Goal: Information Seeking & Learning: Learn about a topic

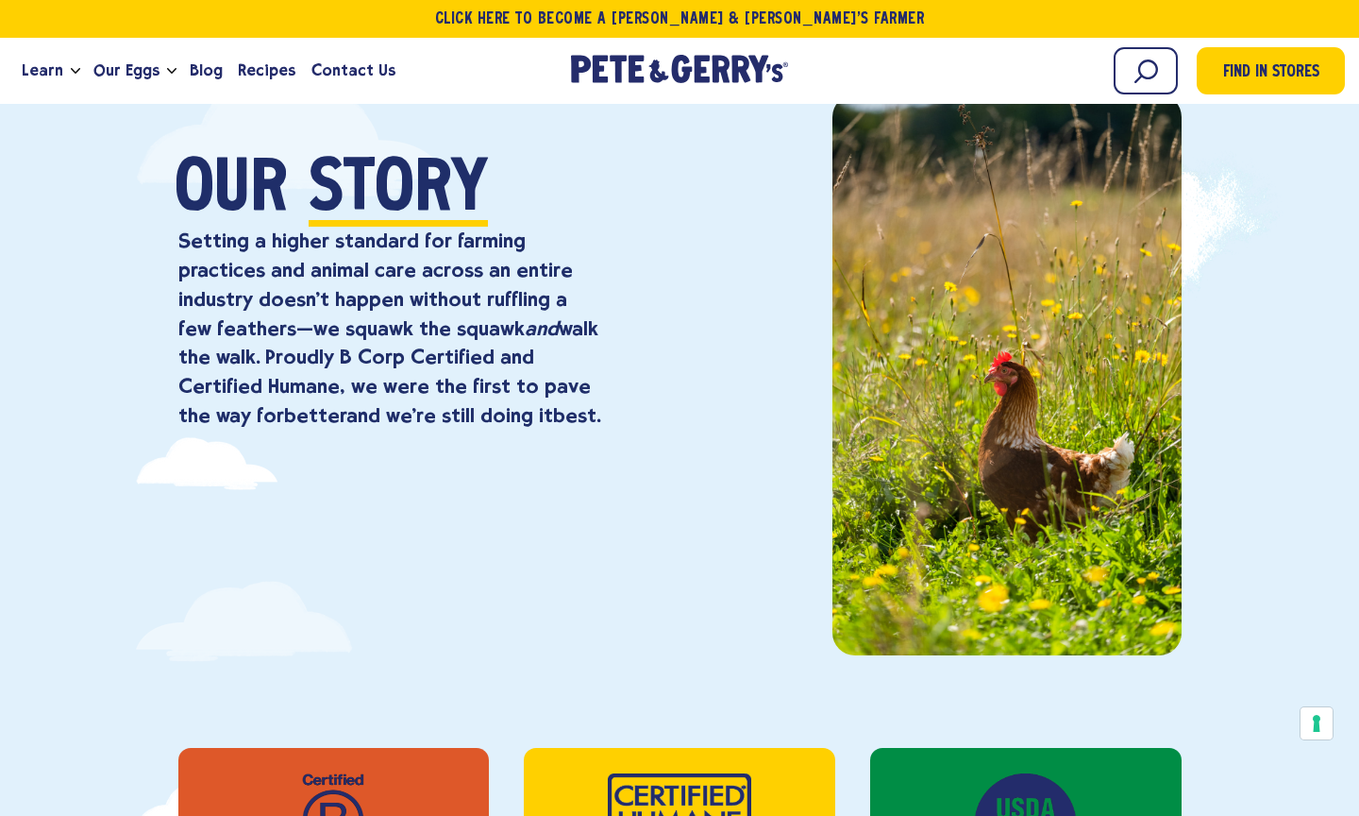
scroll to position [143, 0]
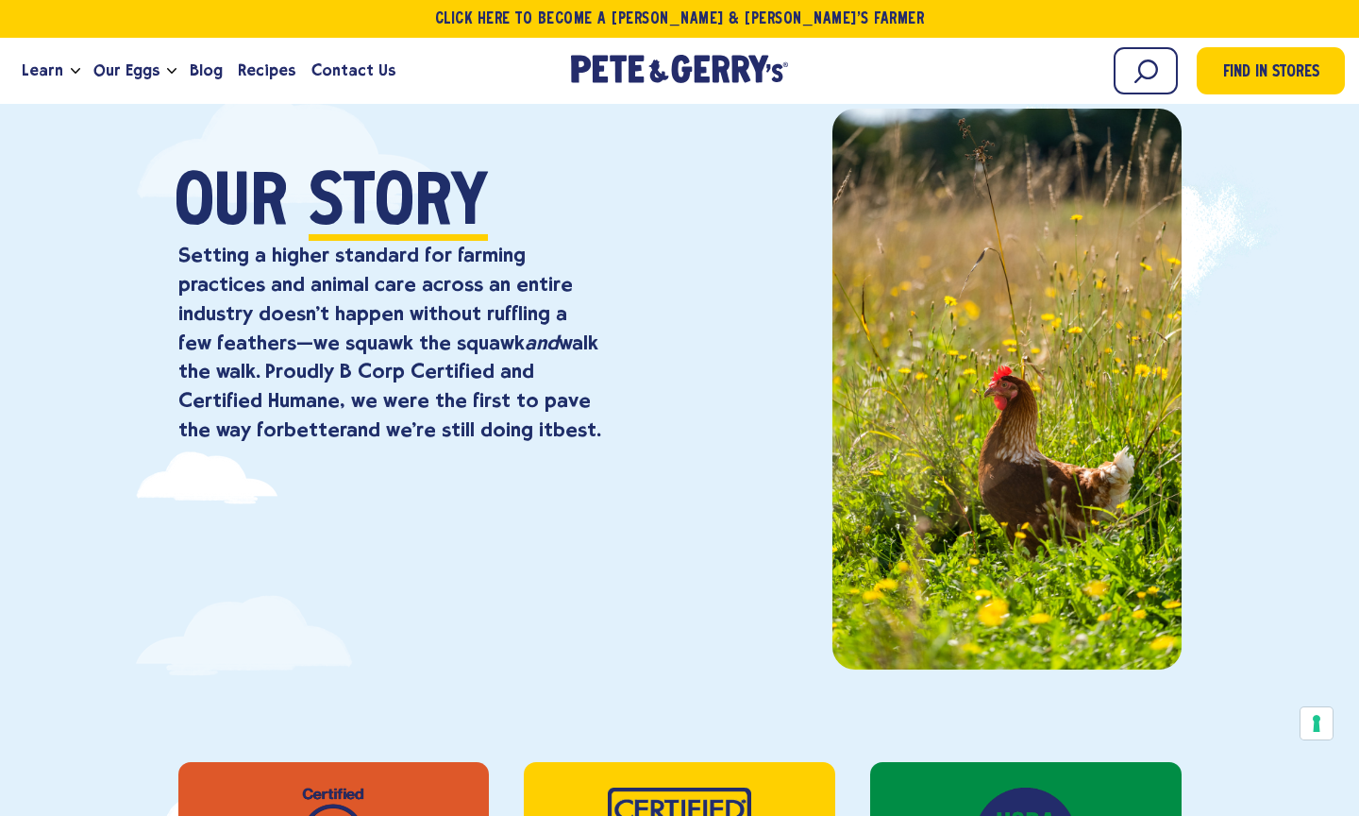
click at [1038, 358] on div at bounding box center [1007, 389] width 349 height 561
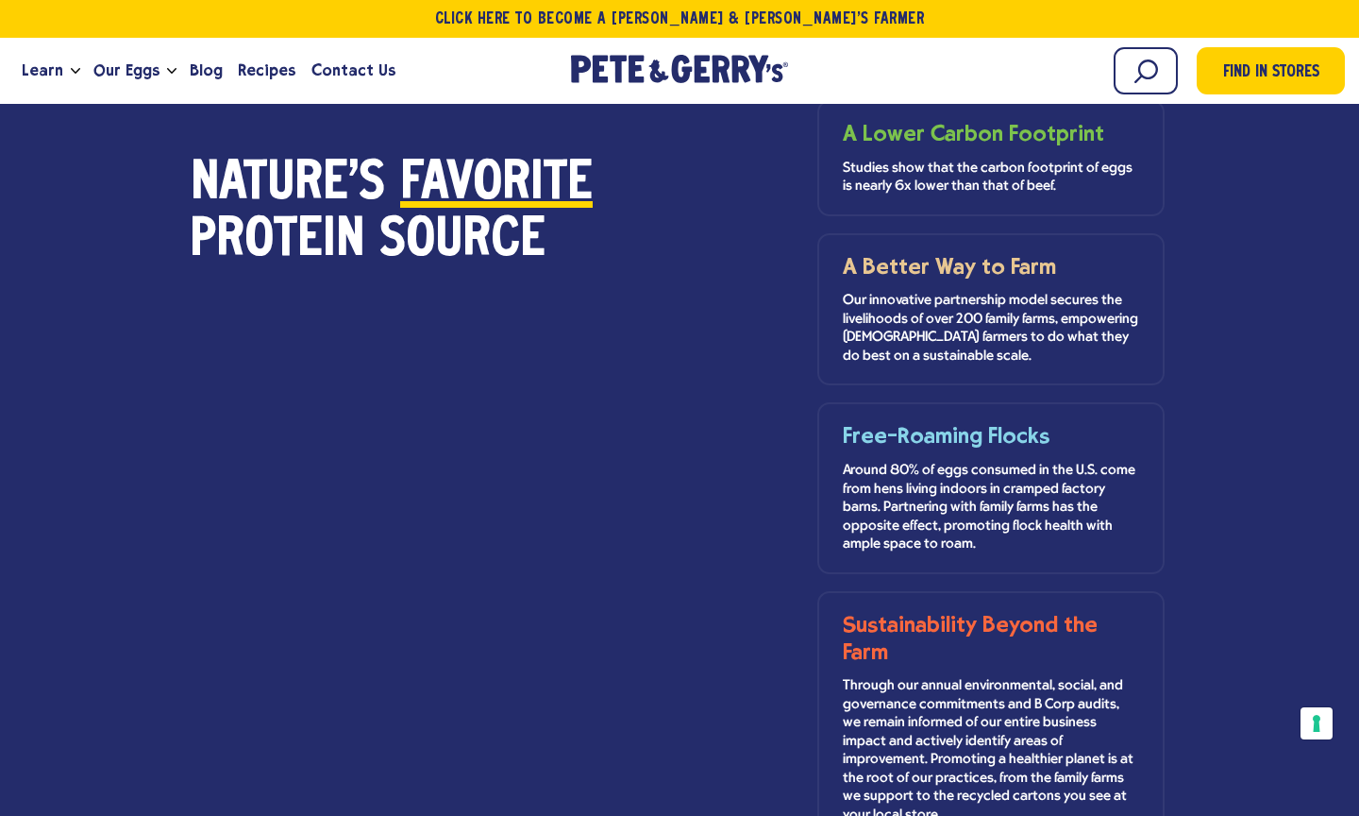
scroll to position [1708, 0]
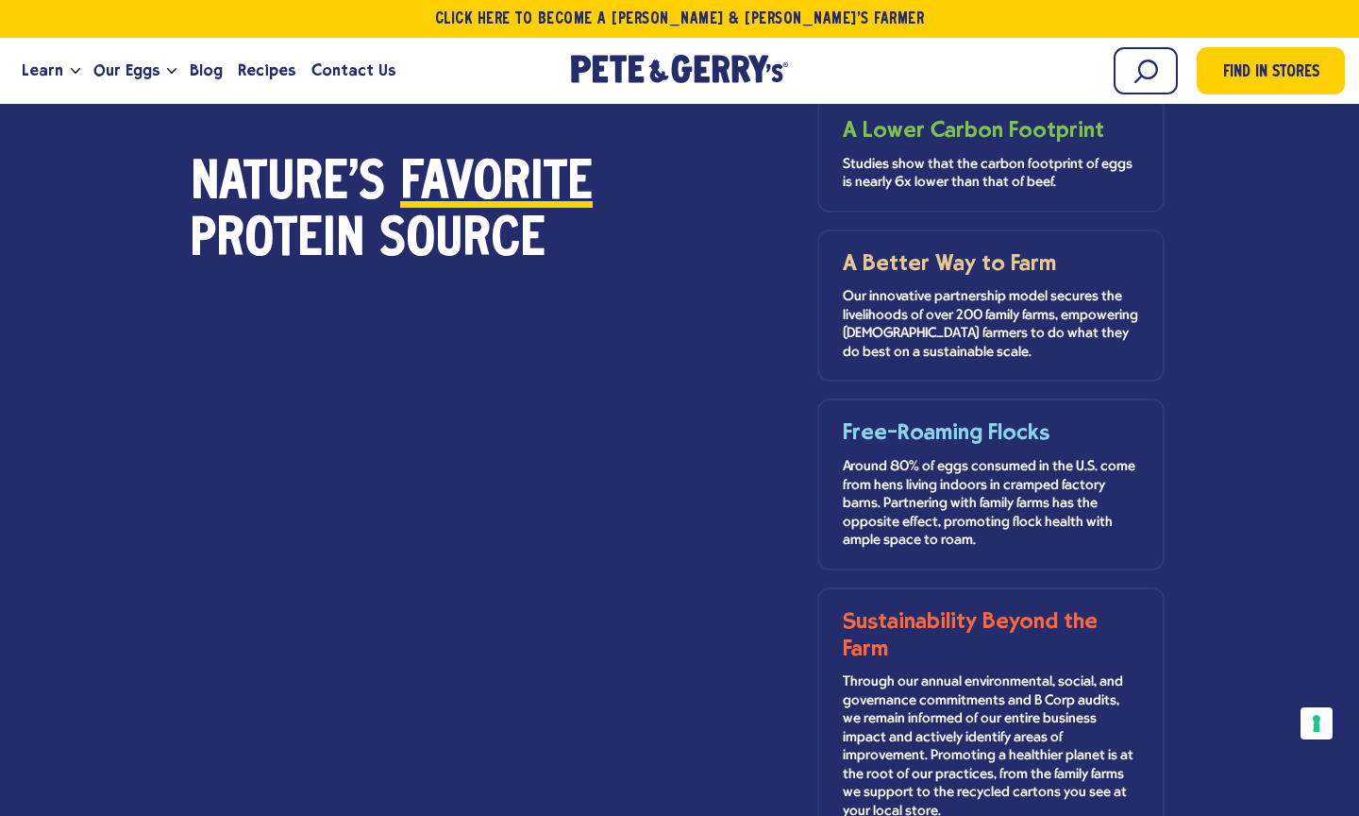
click at [931, 490] on p "Around 80% of eggs consumed in the U.S. come from hens living indoors in crampe…" at bounding box center [991, 504] width 297 height 93
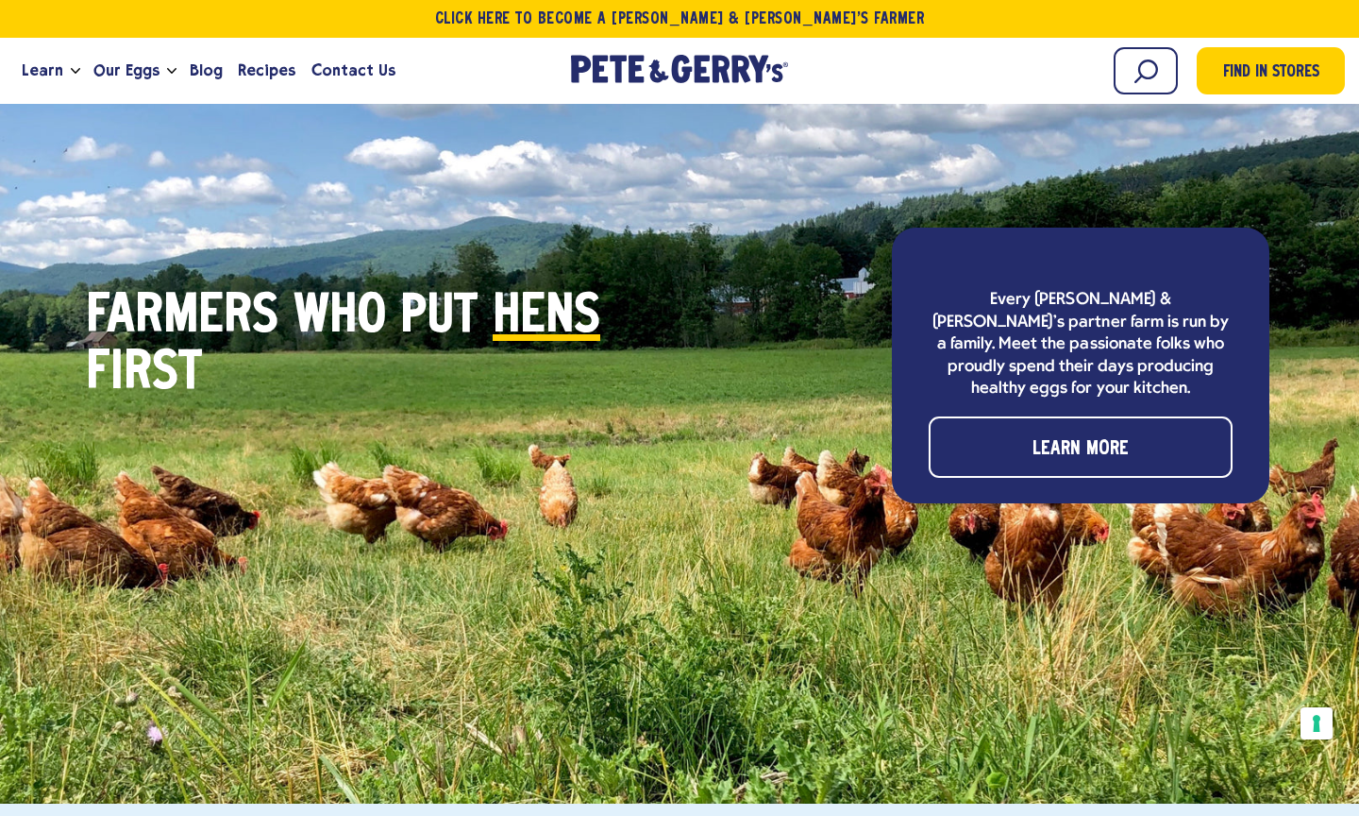
scroll to position [5689, 0]
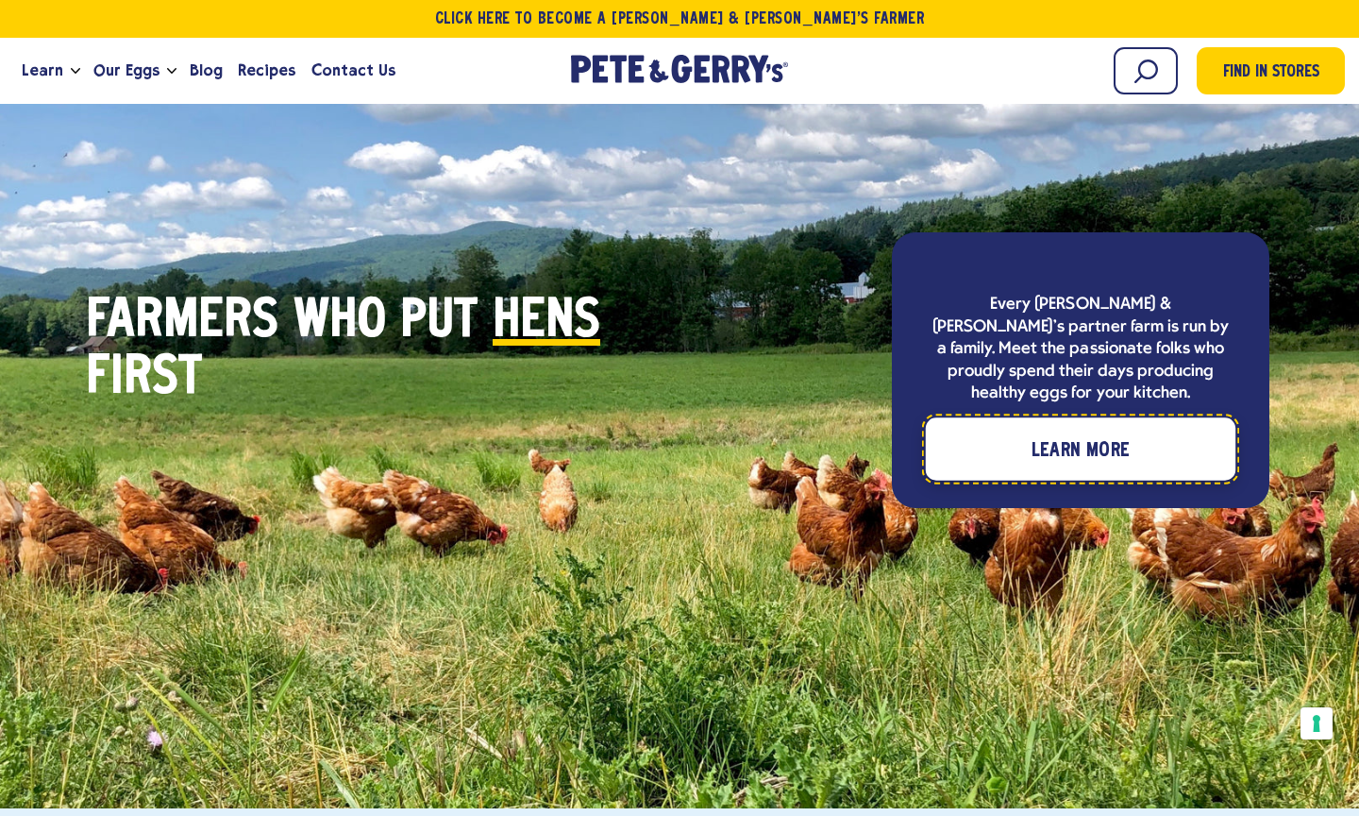
click at [1068, 418] on link "Learn More" at bounding box center [1081, 449] width 310 height 62
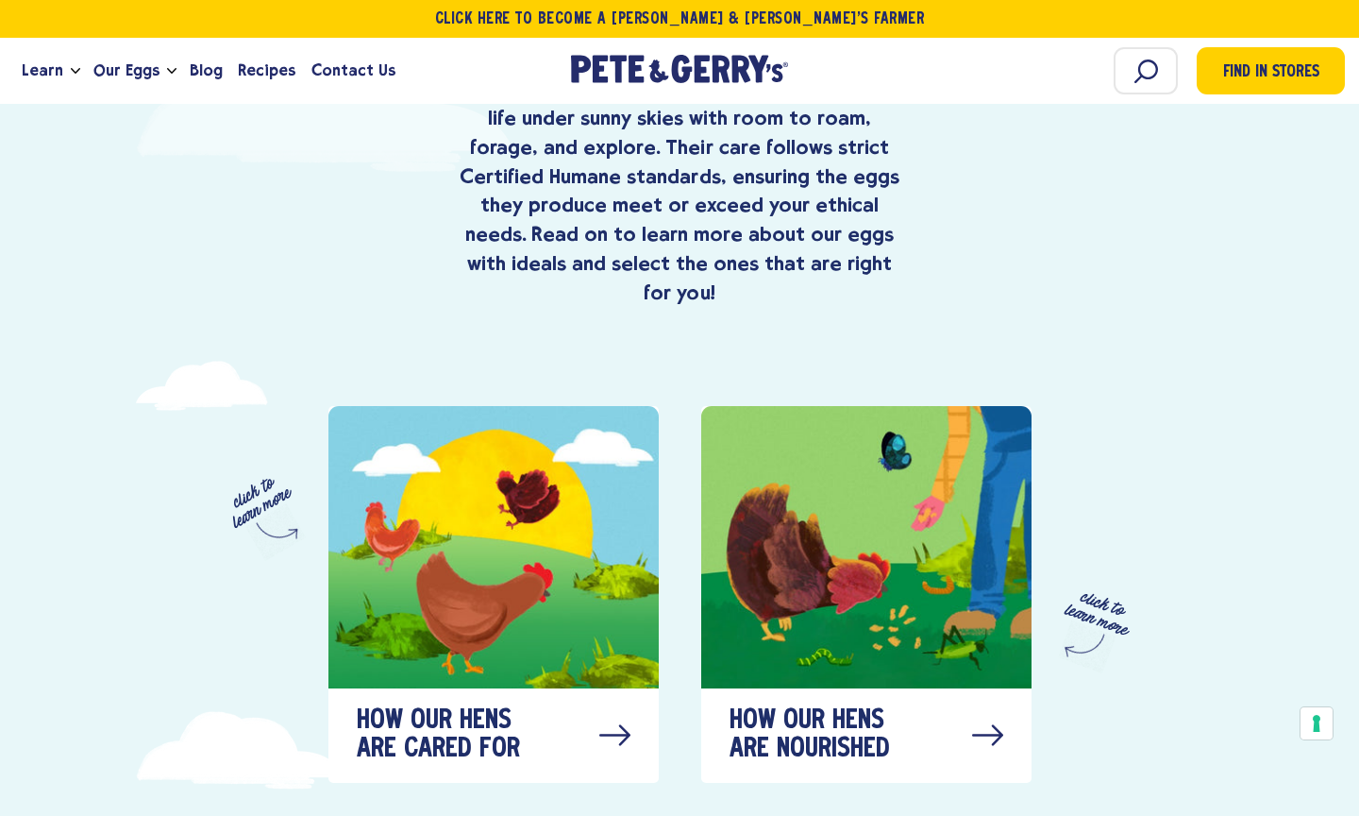
scroll to position [861, 0]
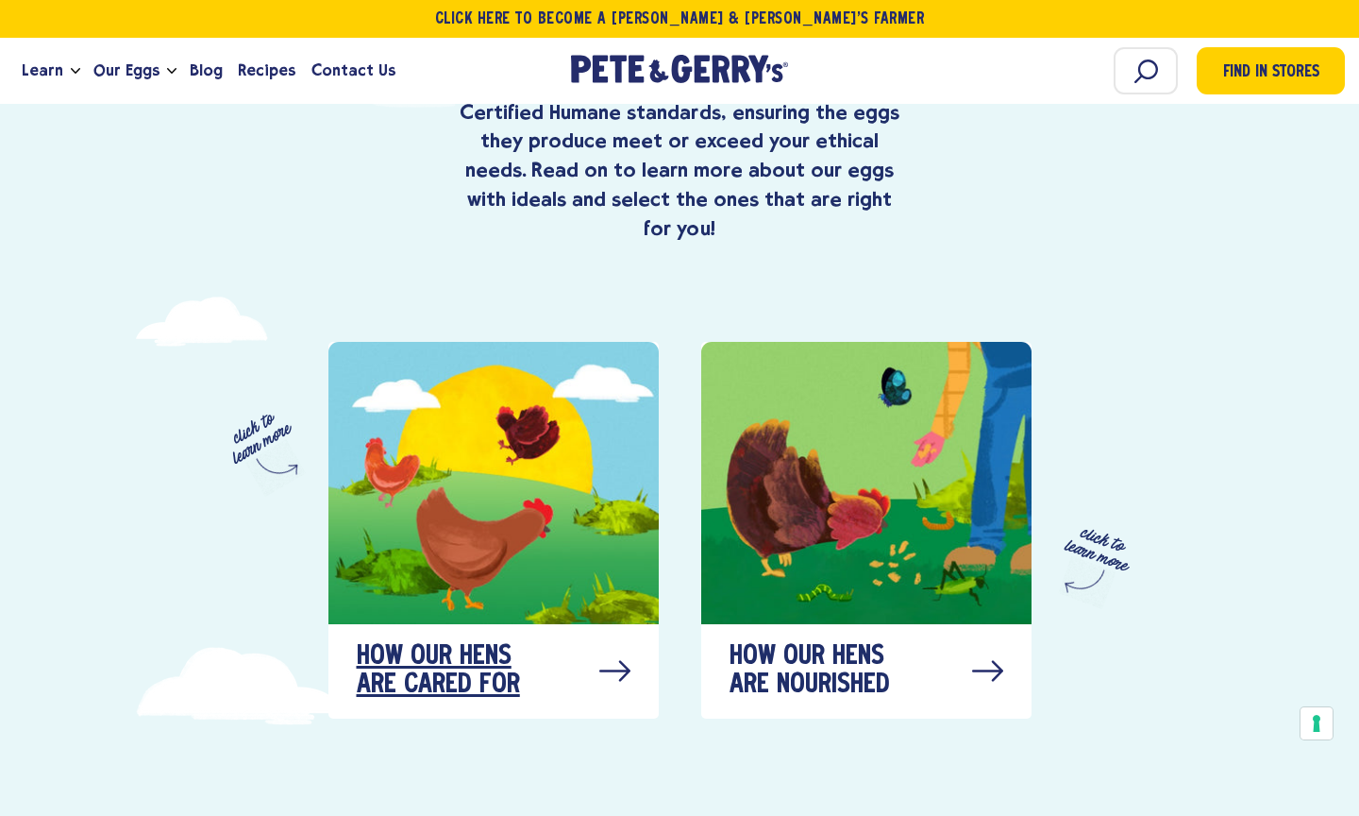
click at [467, 506] on div at bounding box center [494, 483] width 330 height 282
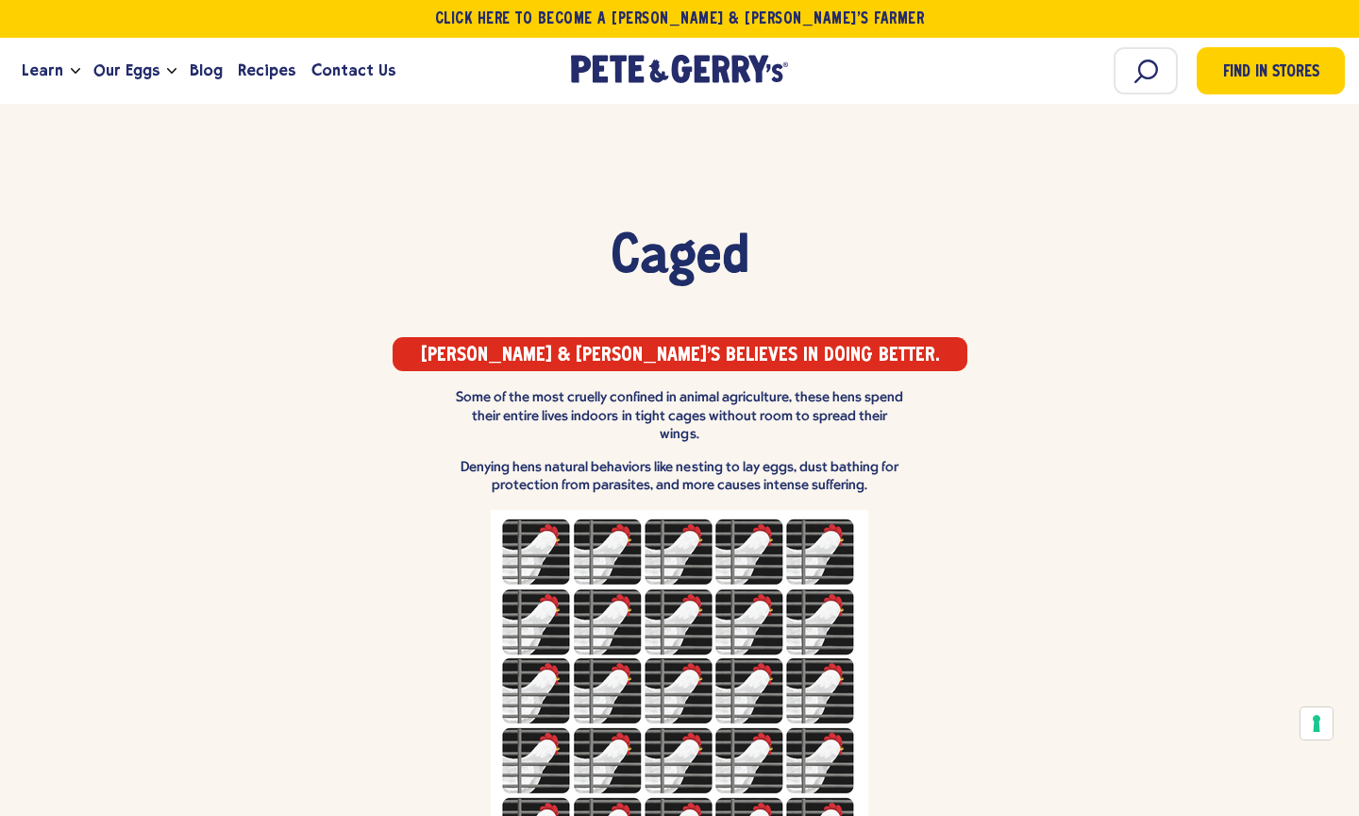
scroll to position [2060, 0]
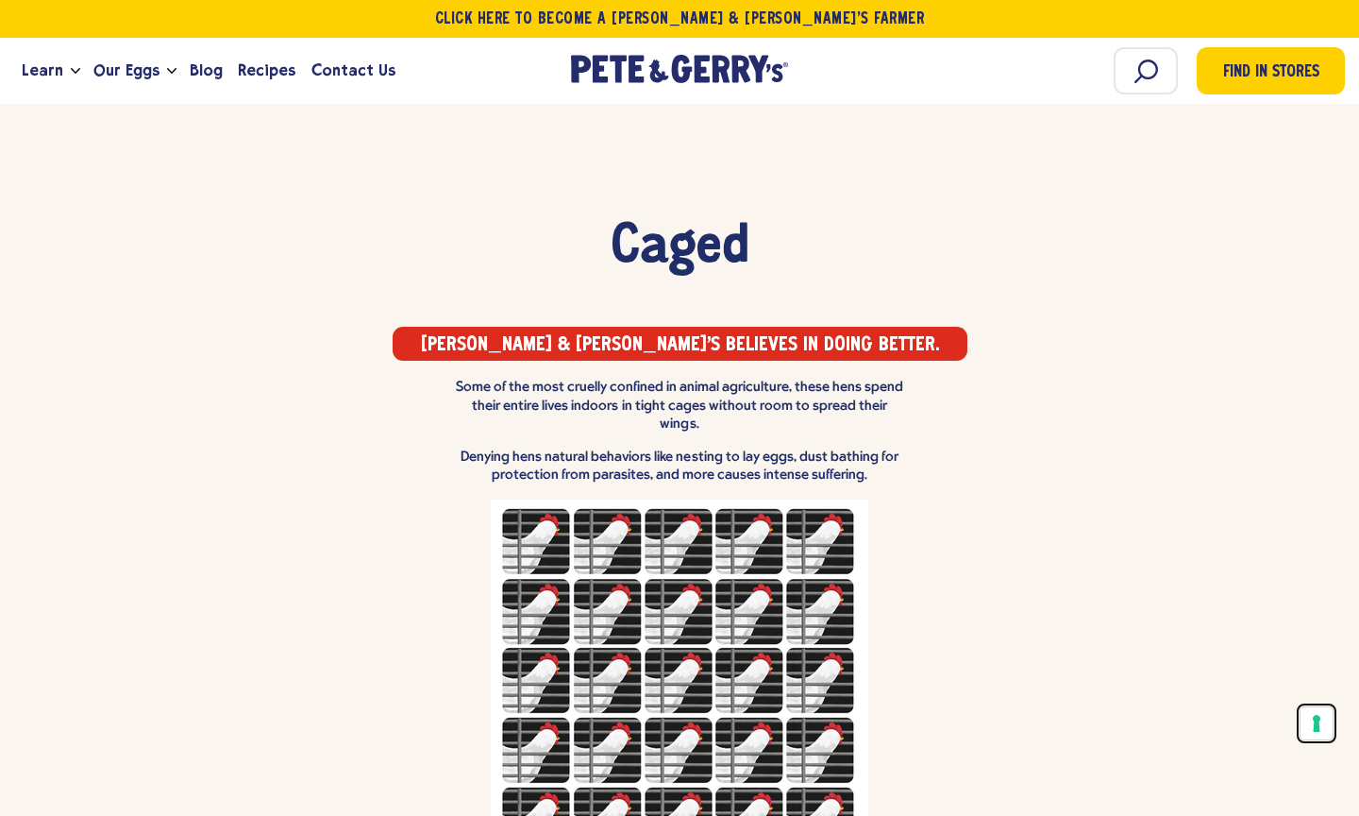
click at [1317, 723] on button "Your consent preferences for tracking technologies" at bounding box center [1317, 723] width 32 height 32
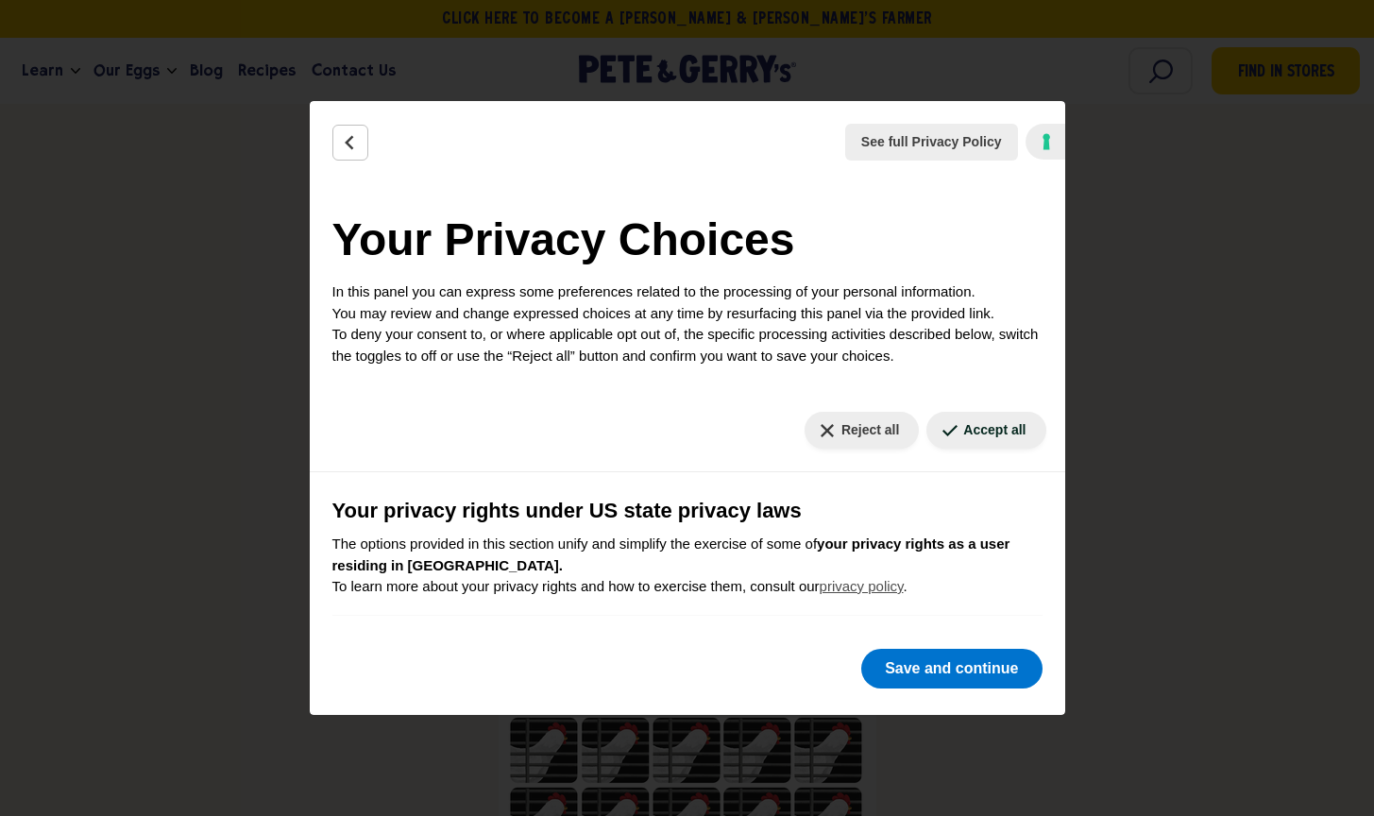
drag, startPoint x: 346, startPoint y: 141, endPoint x: 345, endPoint y: 158, distance: 17.1
click at [346, 144] on icon "Back" at bounding box center [349, 142] width 7 height 12
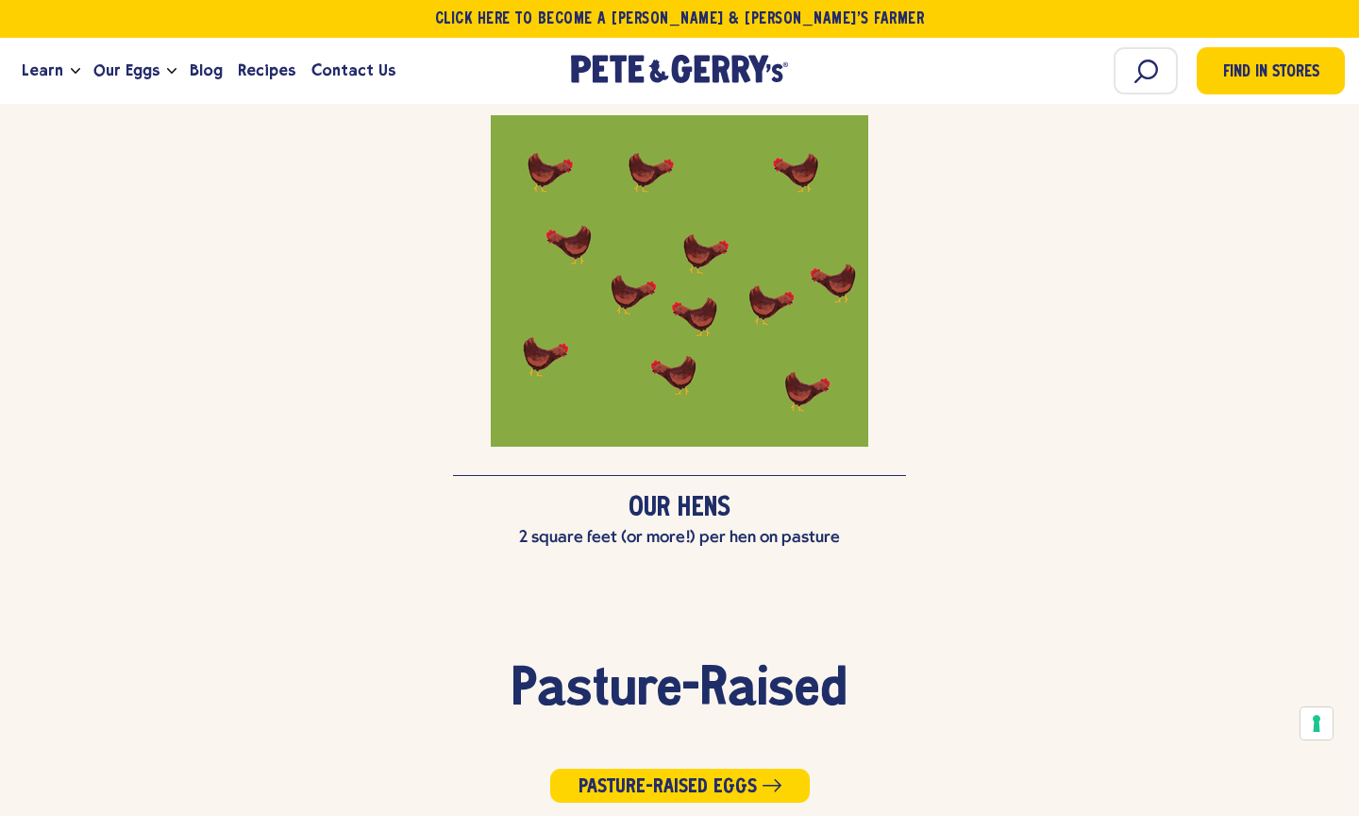
scroll to position [4038, 0]
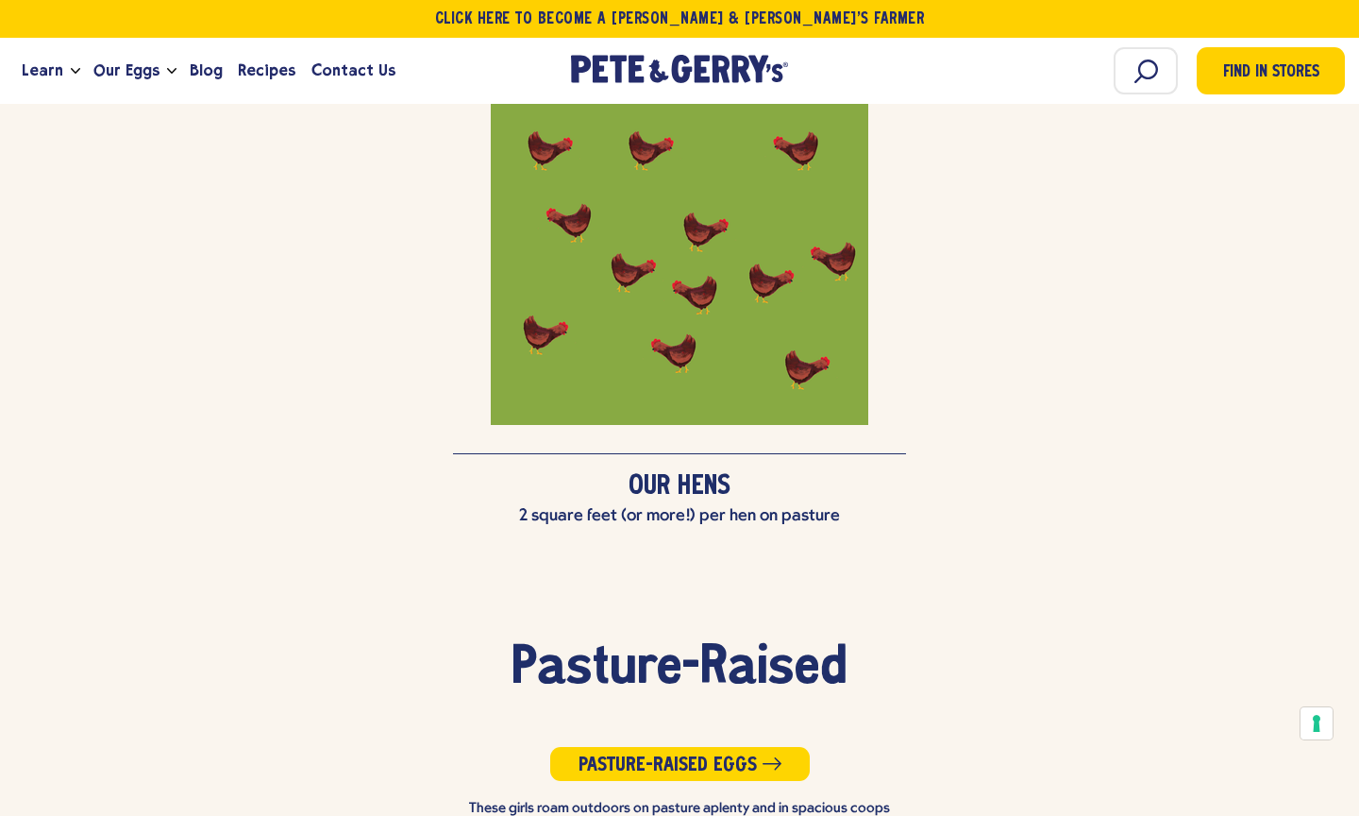
click at [683, 474] on span "Our Hens" at bounding box center [679, 486] width 101 height 25
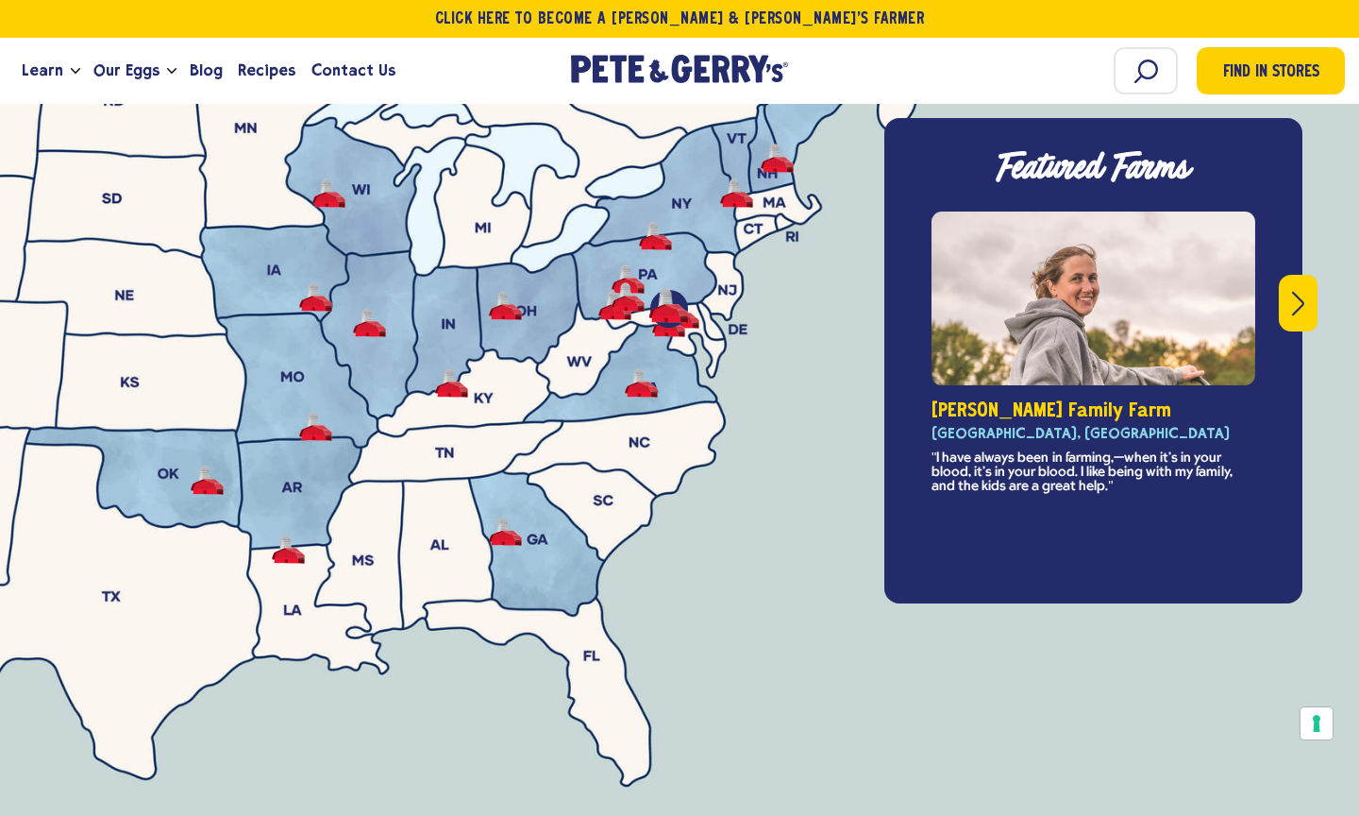
scroll to position [6950, 0]
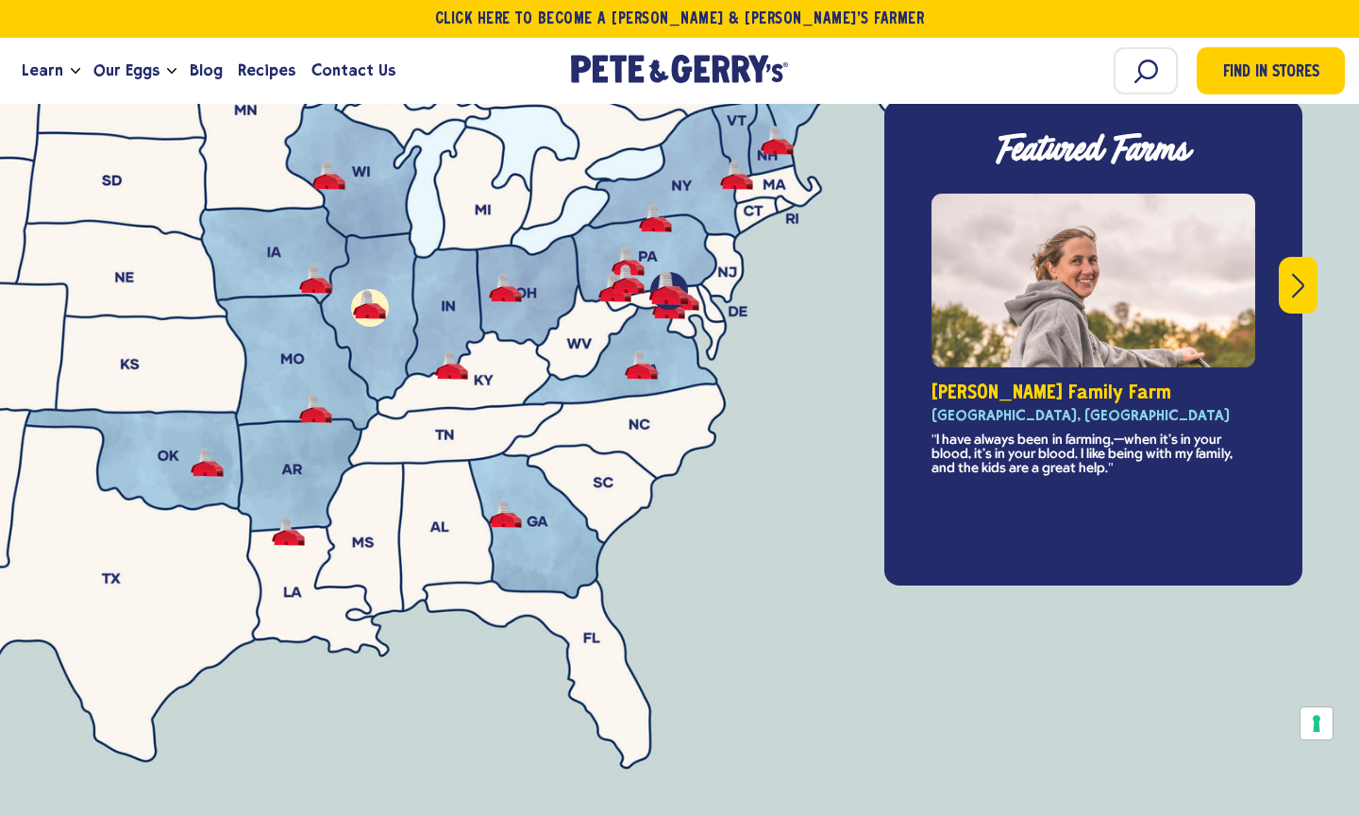
click at [376, 290] on button "-" at bounding box center [369, 304] width 33 height 29
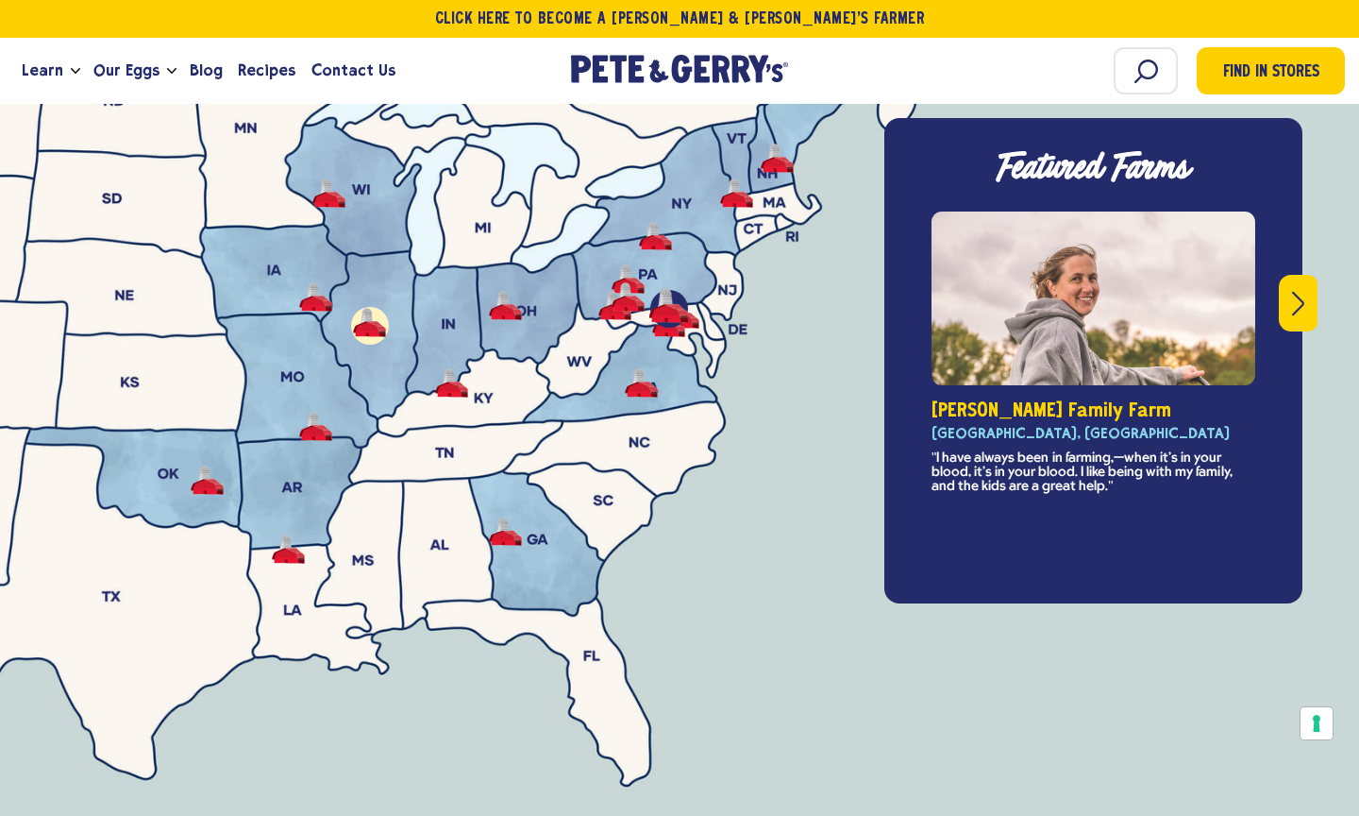
scroll to position [6931, 0]
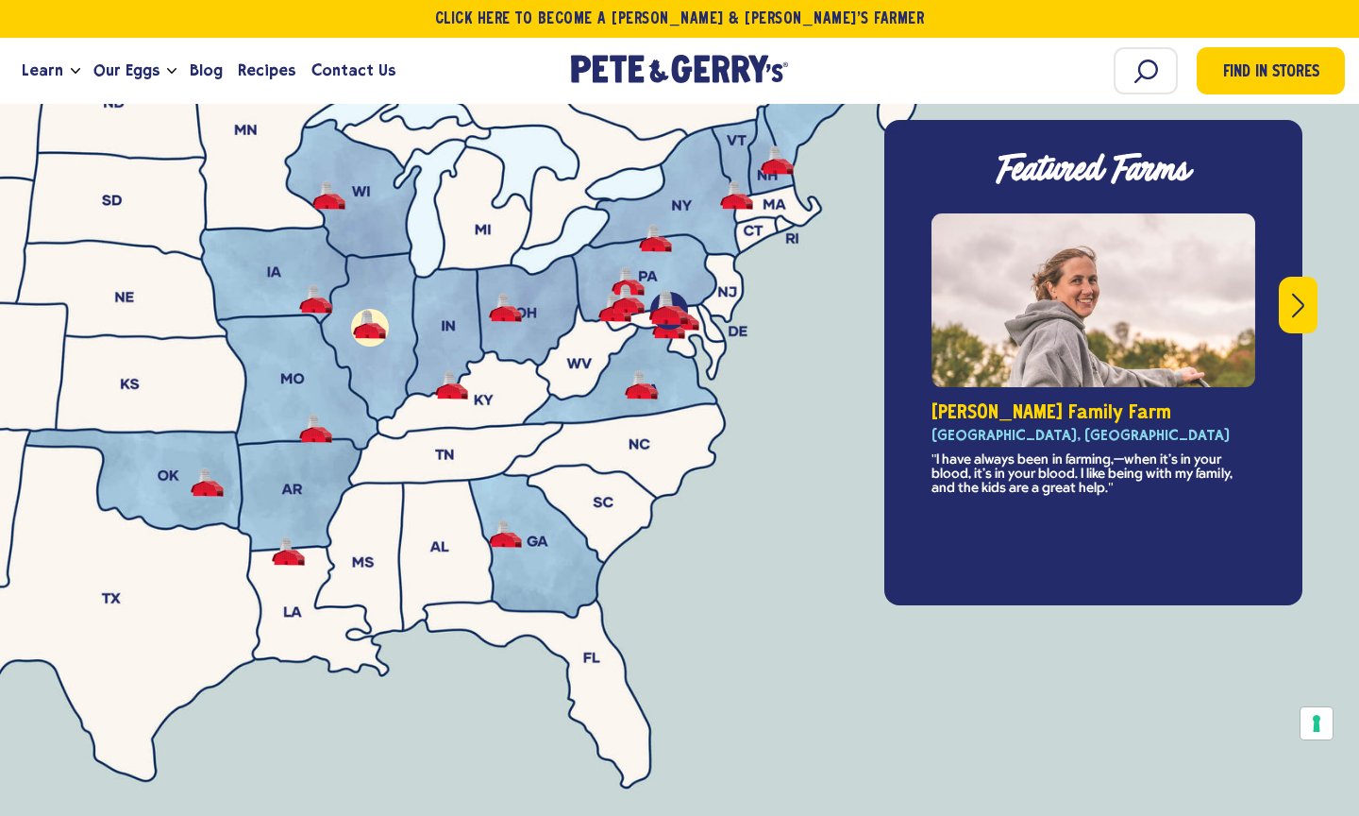
click at [1289, 277] on button "Next" at bounding box center [1298, 305] width 39 height 57
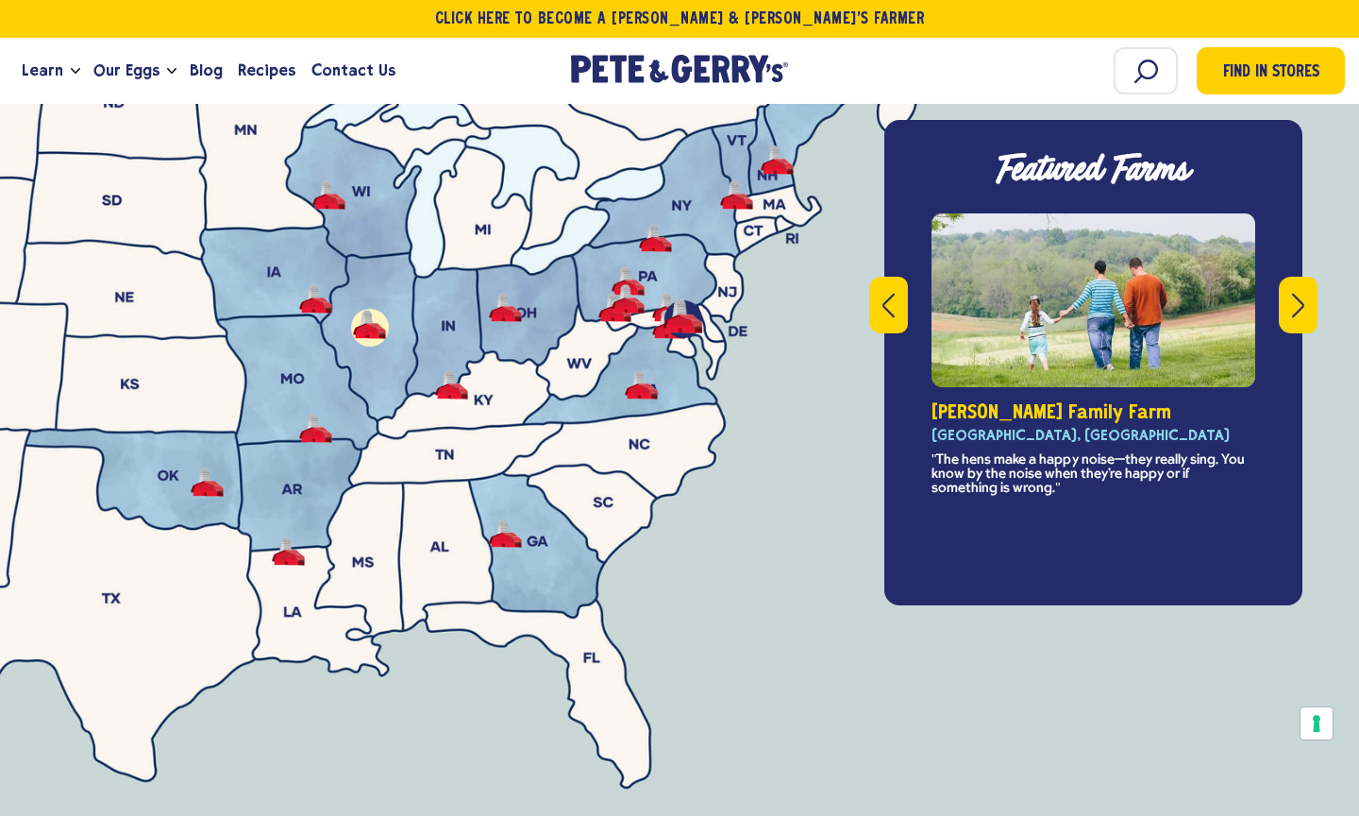
click at [1300, 293] on icon "Next" at bounding box center [1298, 305] width 12 height 24
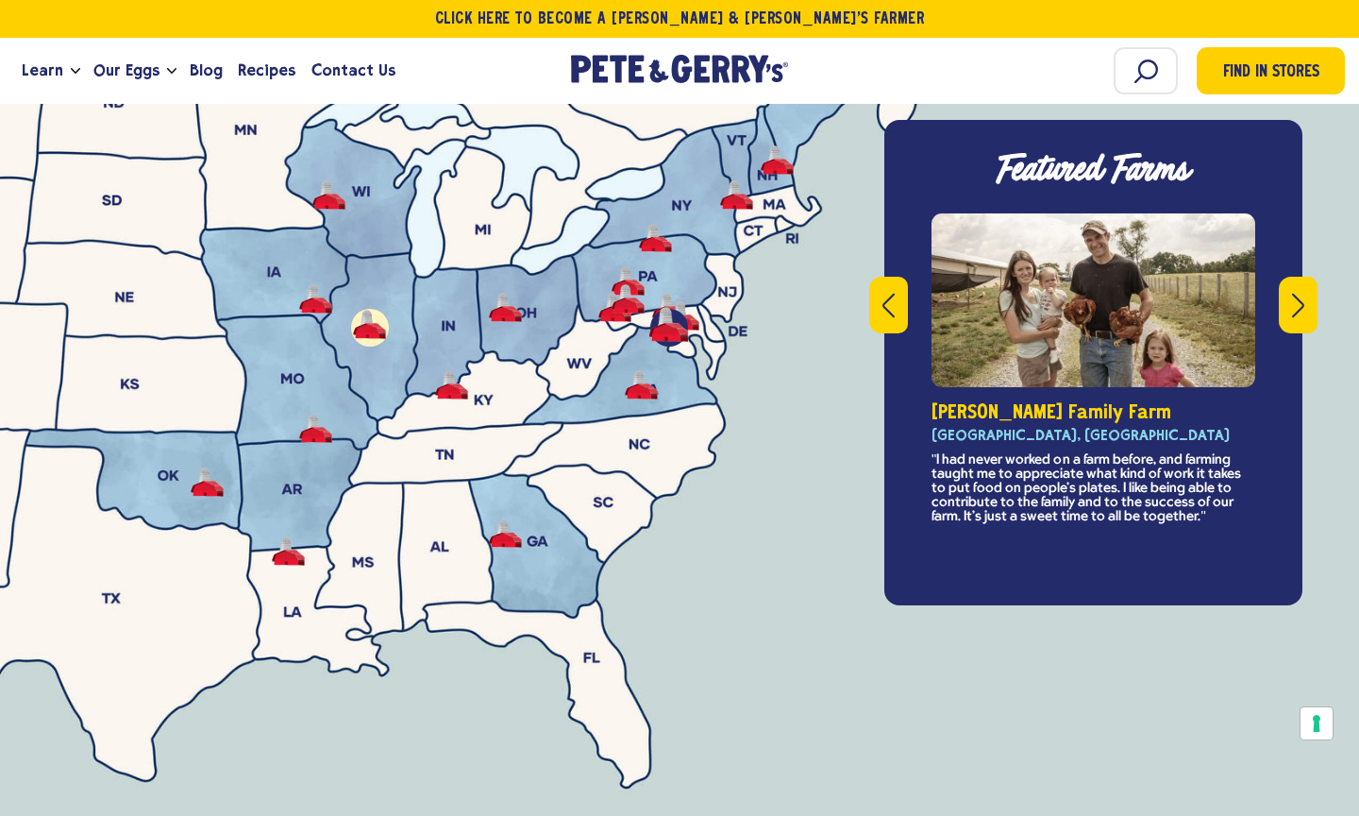
click at [1300, 293] on icon "Next" at bounding box center [1298, 305] width 12 height 24
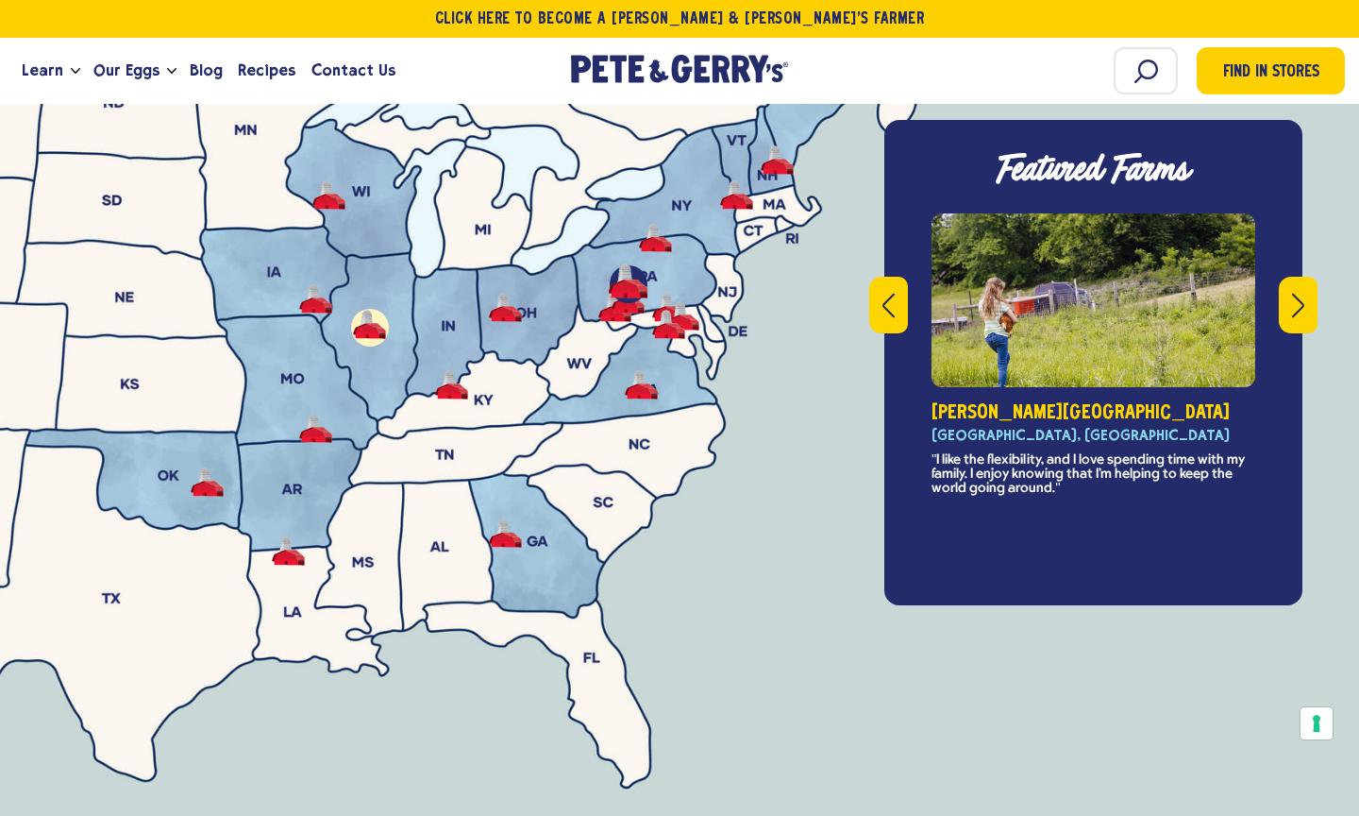
click at [1300, 293] on icon "Next" at bounding box center [1298, 305] width 12 height 24
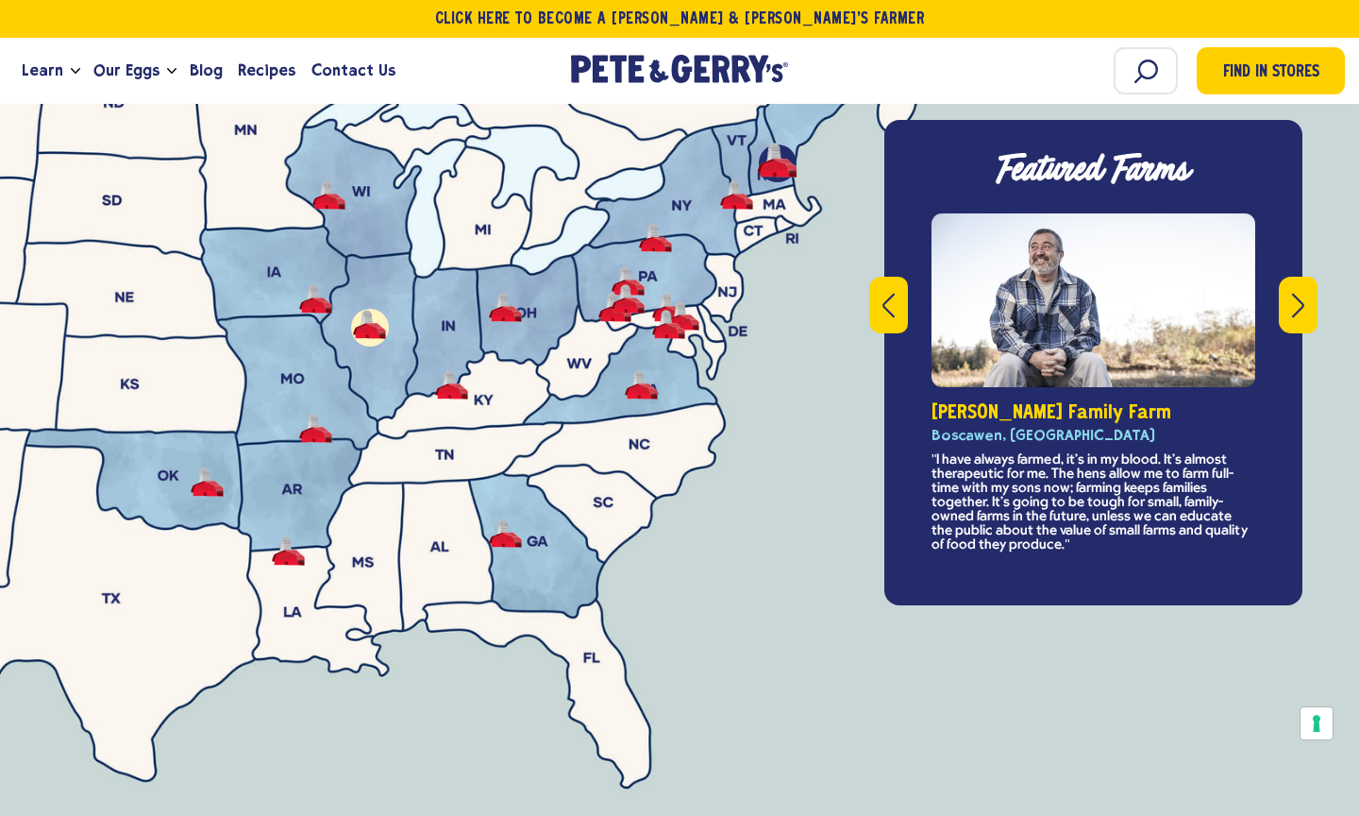
click at [1300, 293] on icon "Next" at bounding box center [1298, 305] width 12 height 24
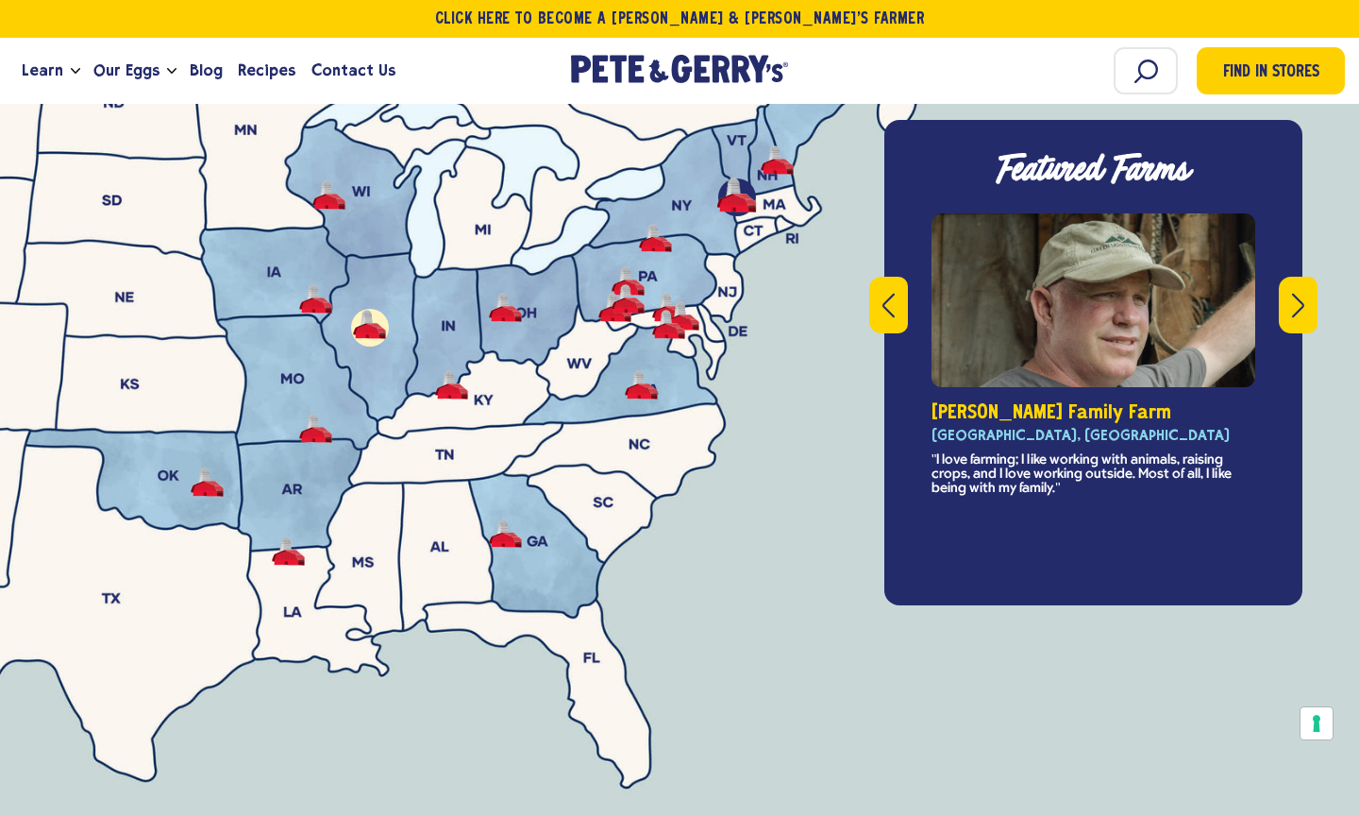
click at [1300, 293] on icon "Next" at bounding box center [1298, 305] width 12 height 24
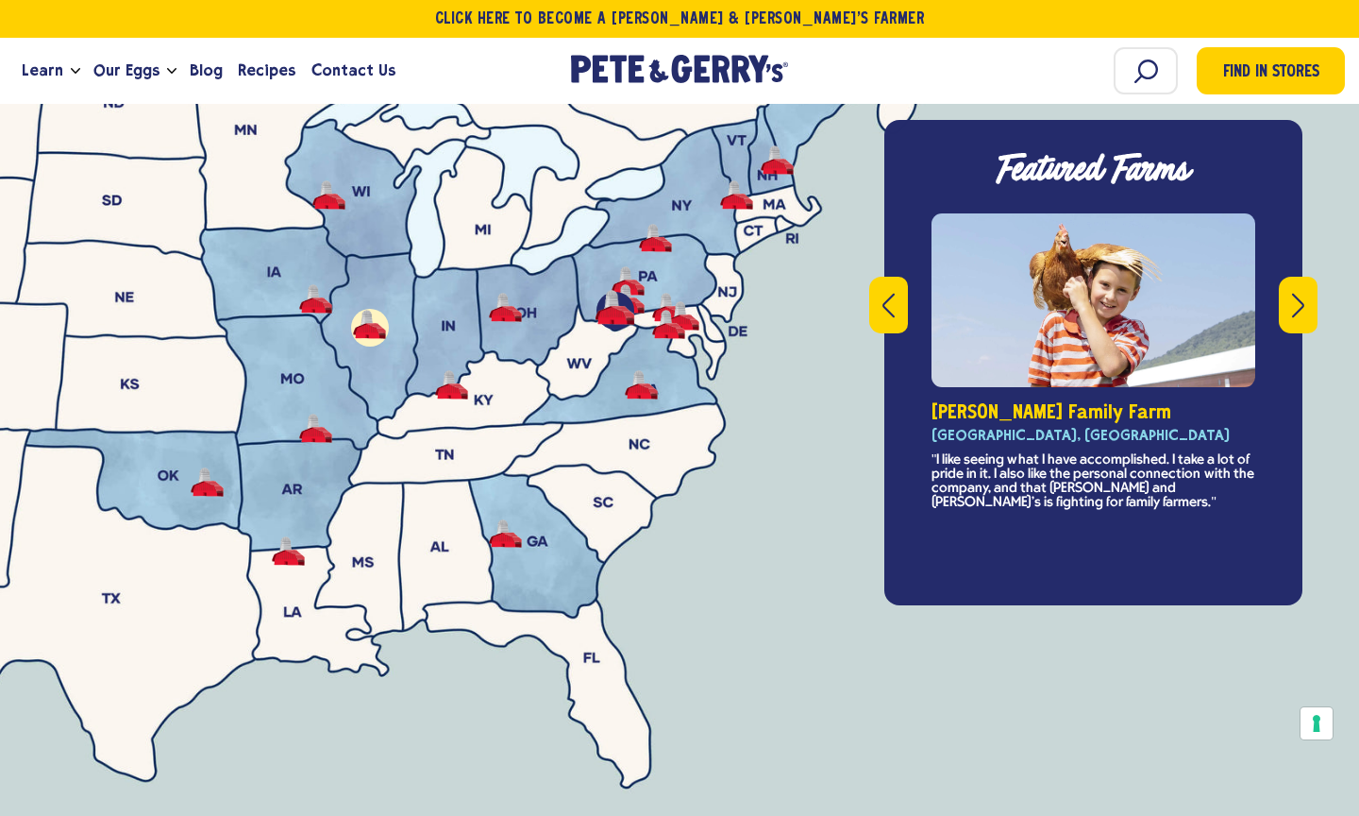
click at [1300, 293] on icon "Next" at bounding box center [1298, 305] width 12 height 24
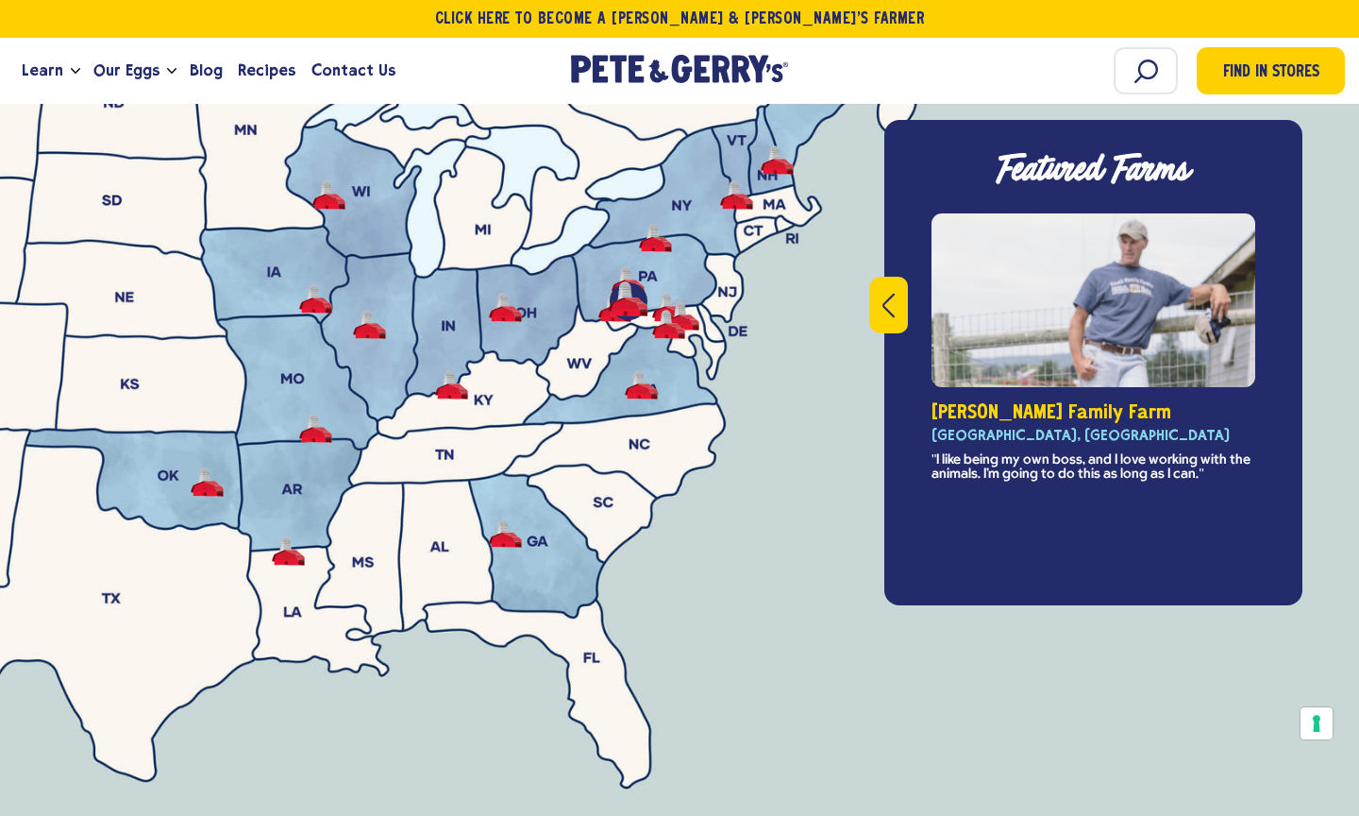
click at [1300, 260] on div "Featured Farms This is a carousel with rotating slides. Use Next and Previous b…" at bounding box center [1094, 362] width 418 height 485
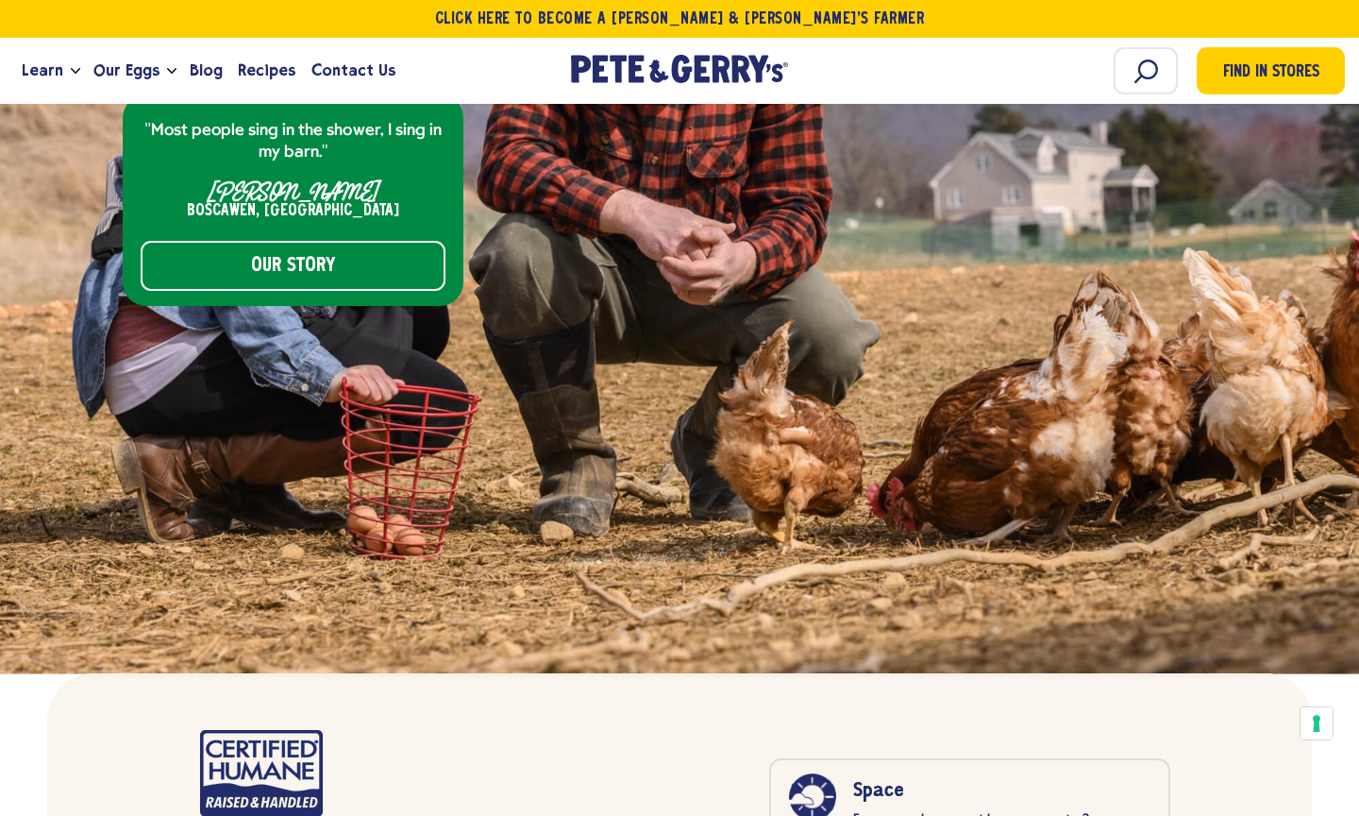
scroll to position [7949, 0]
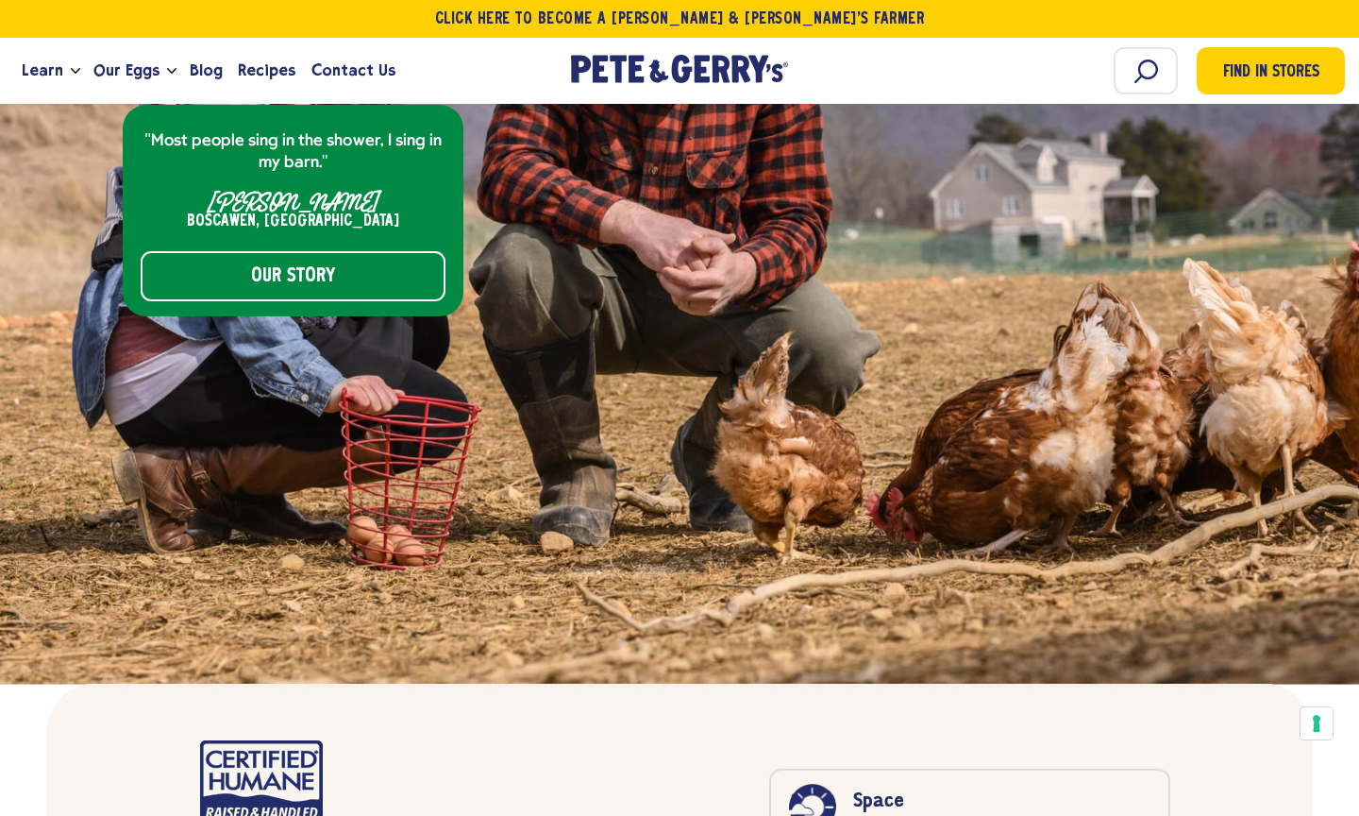
click at [988, 428] on div ""Most people sing in the shower, I sing in my barn." Tom Giovagnoli Boscawen, N…" at bounding box center [679, 210] width 1331 height 627
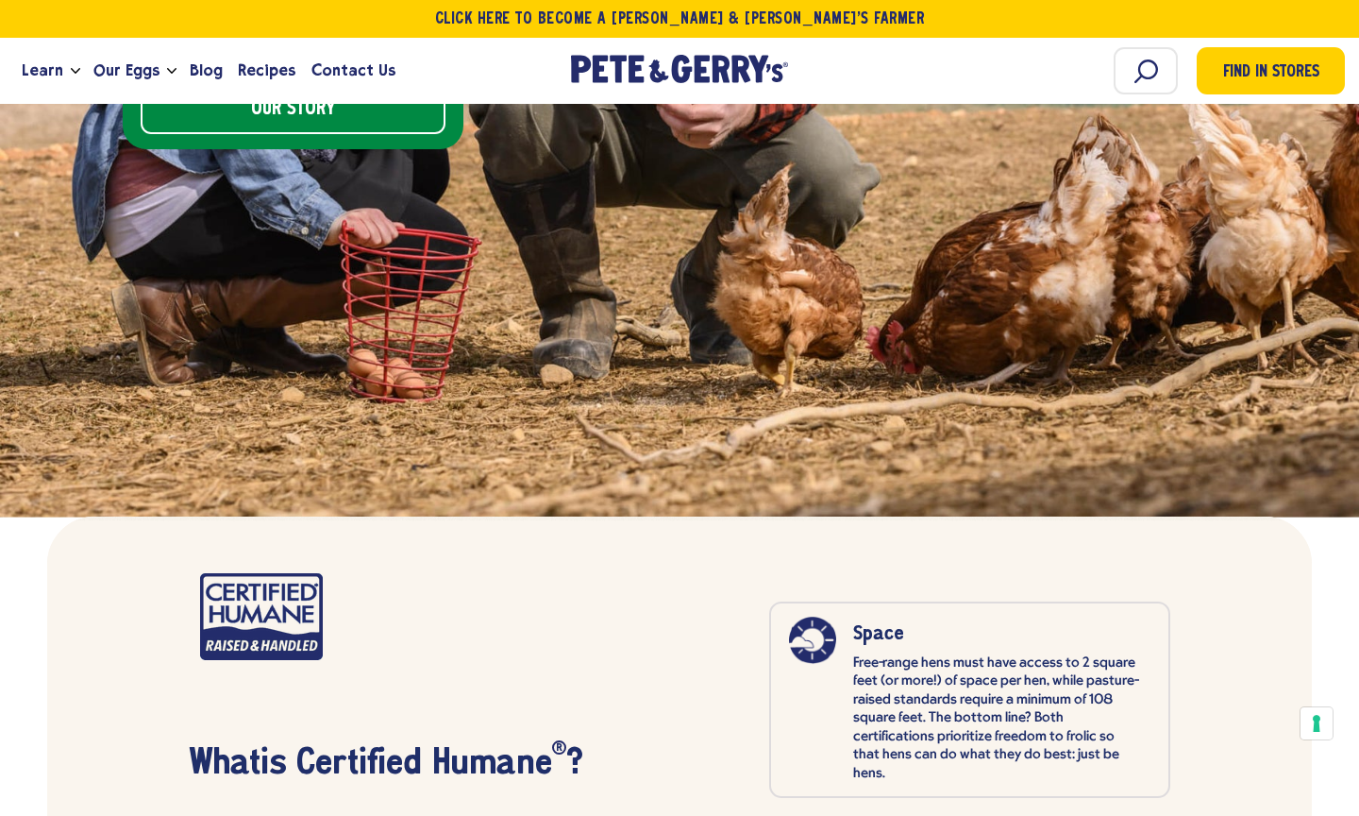
scroll to position [8120, 0]
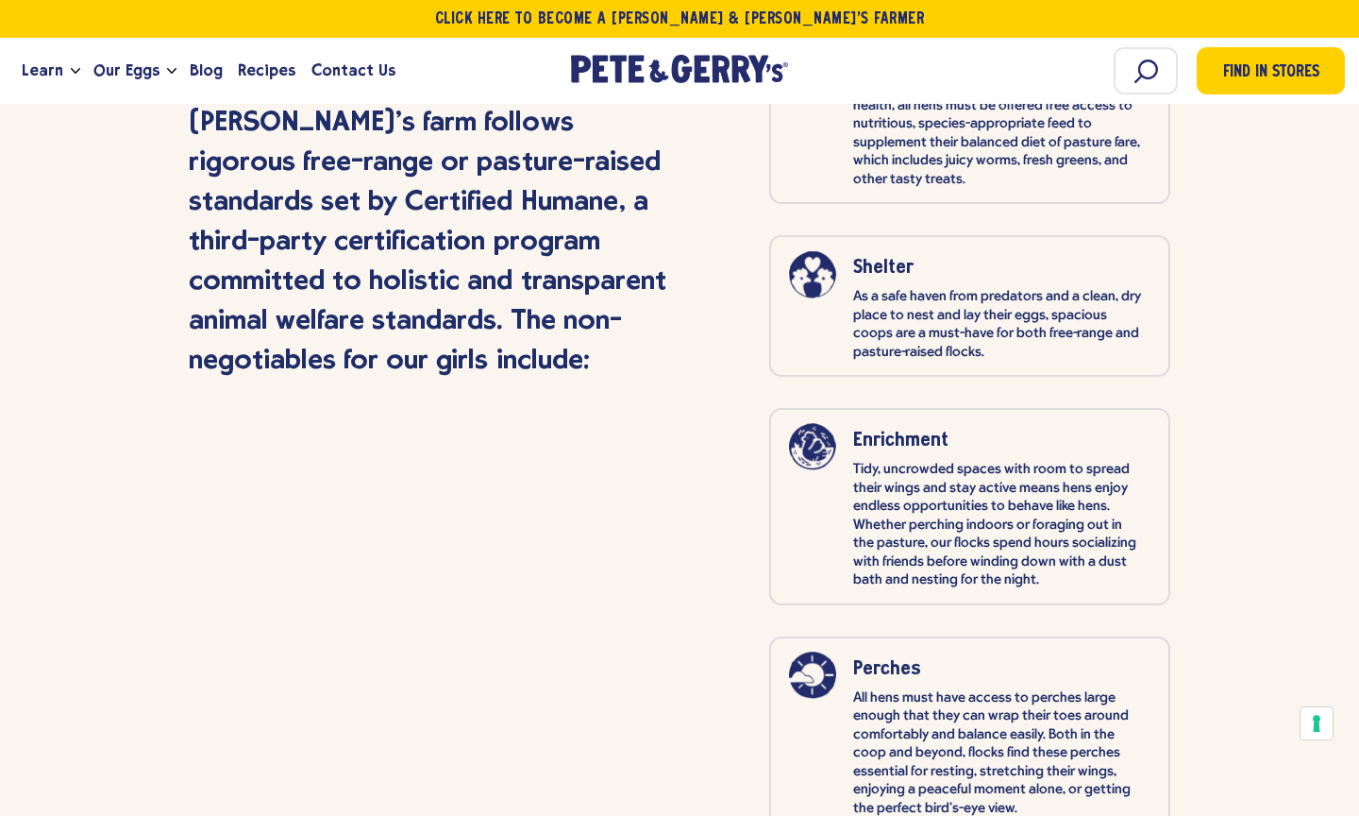
scroll to position [8875, 0]
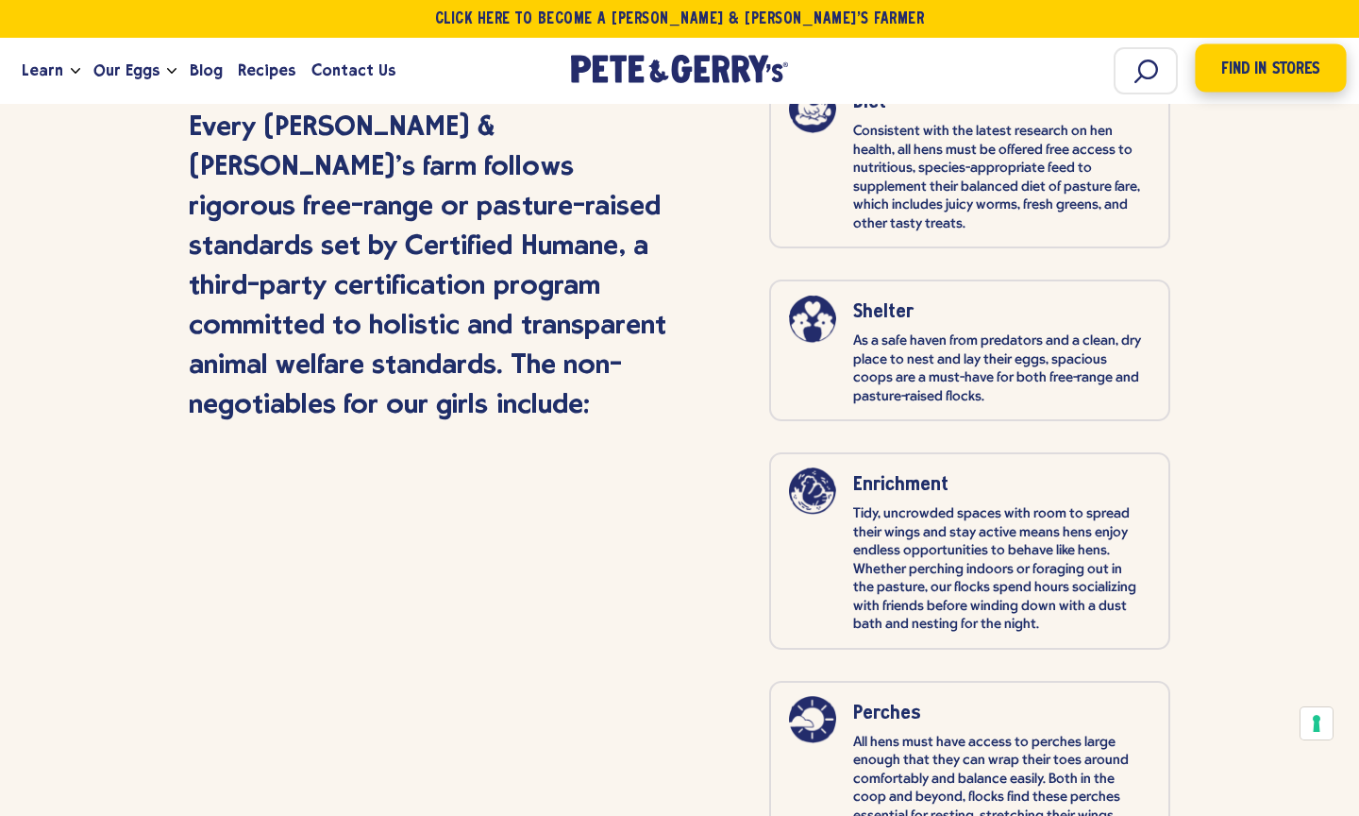
click at [1260, 68] on span "Find in Stores" at bounding box center [1271, 69] width 98 height 25
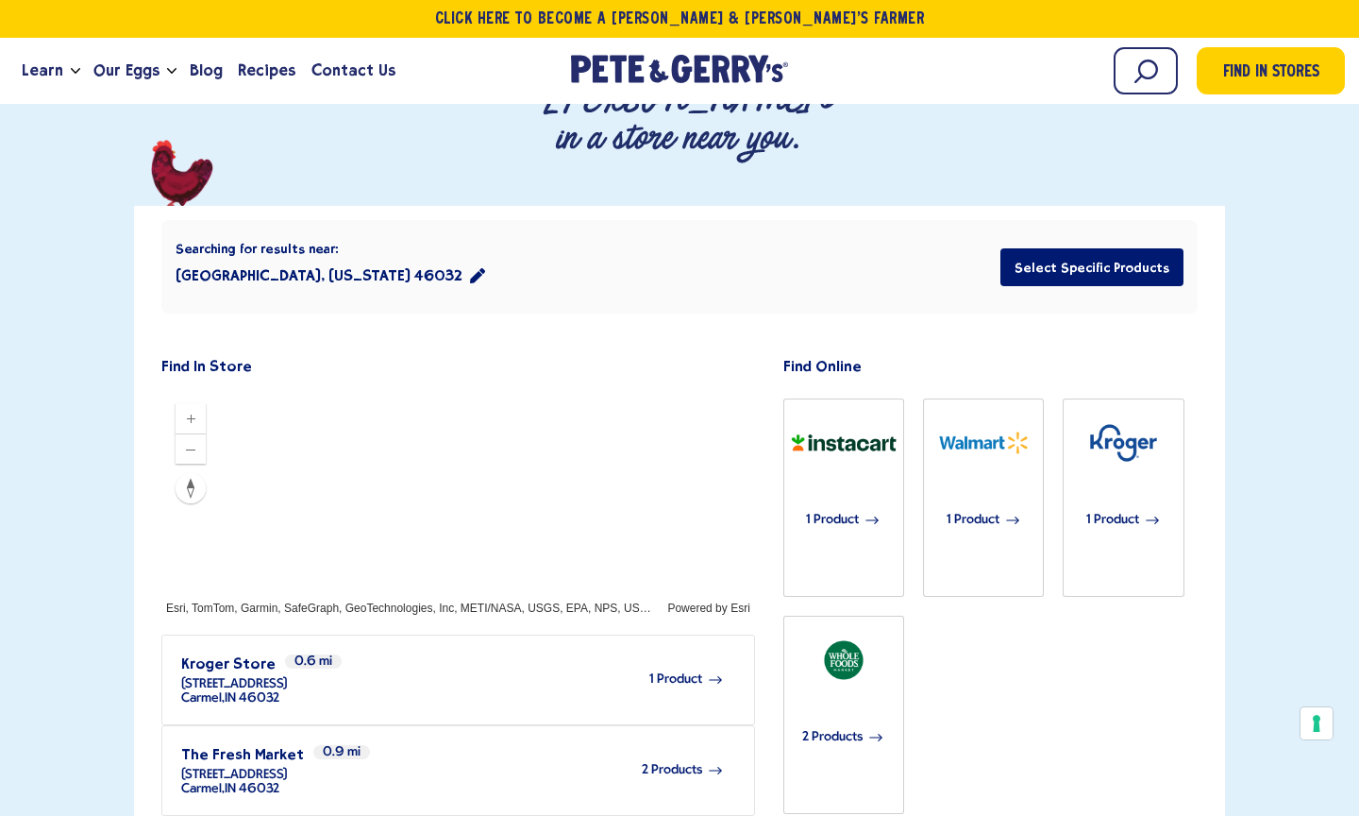
scroll to position [355, 0]
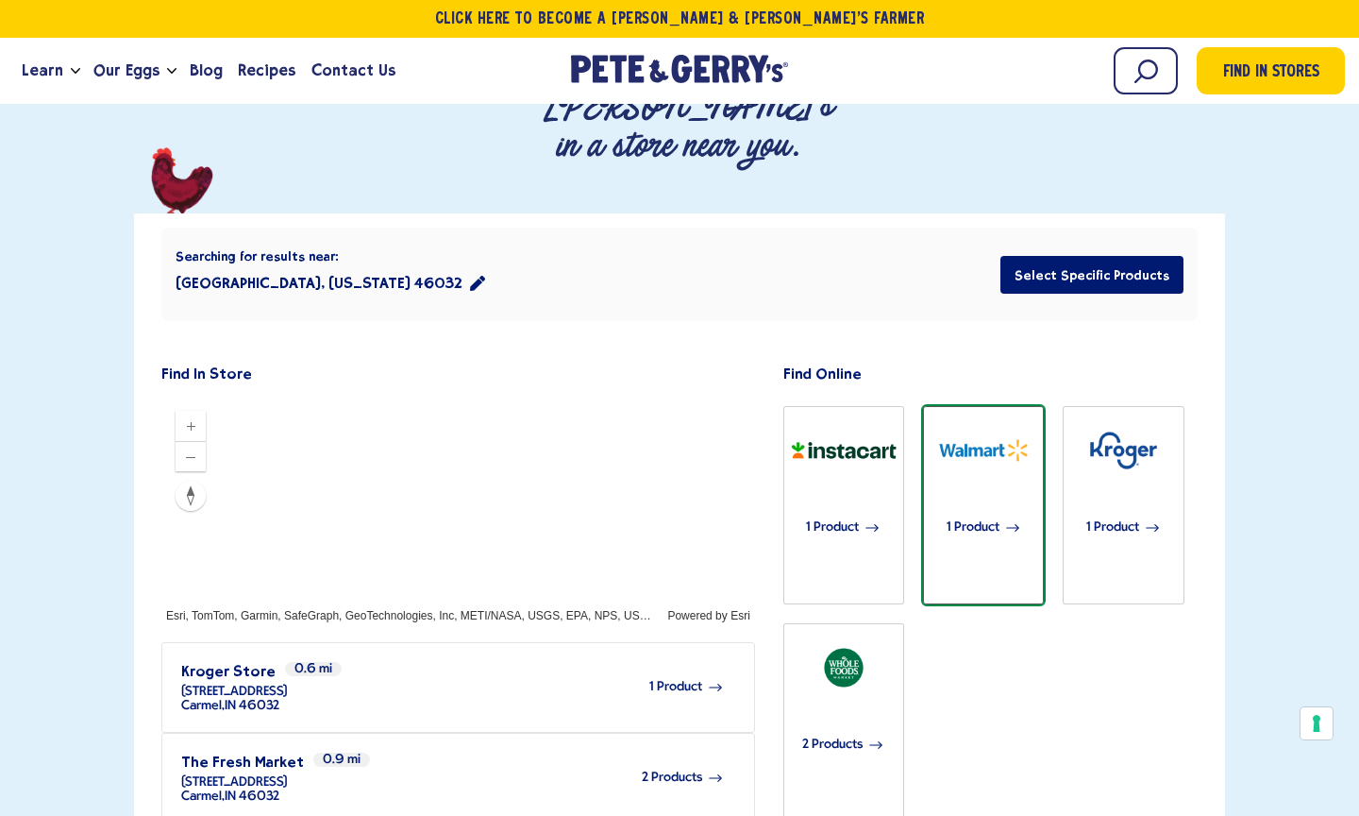
click at [981, 507] on span "1 Product" at bounding box center [973, 528] width 53 height 42
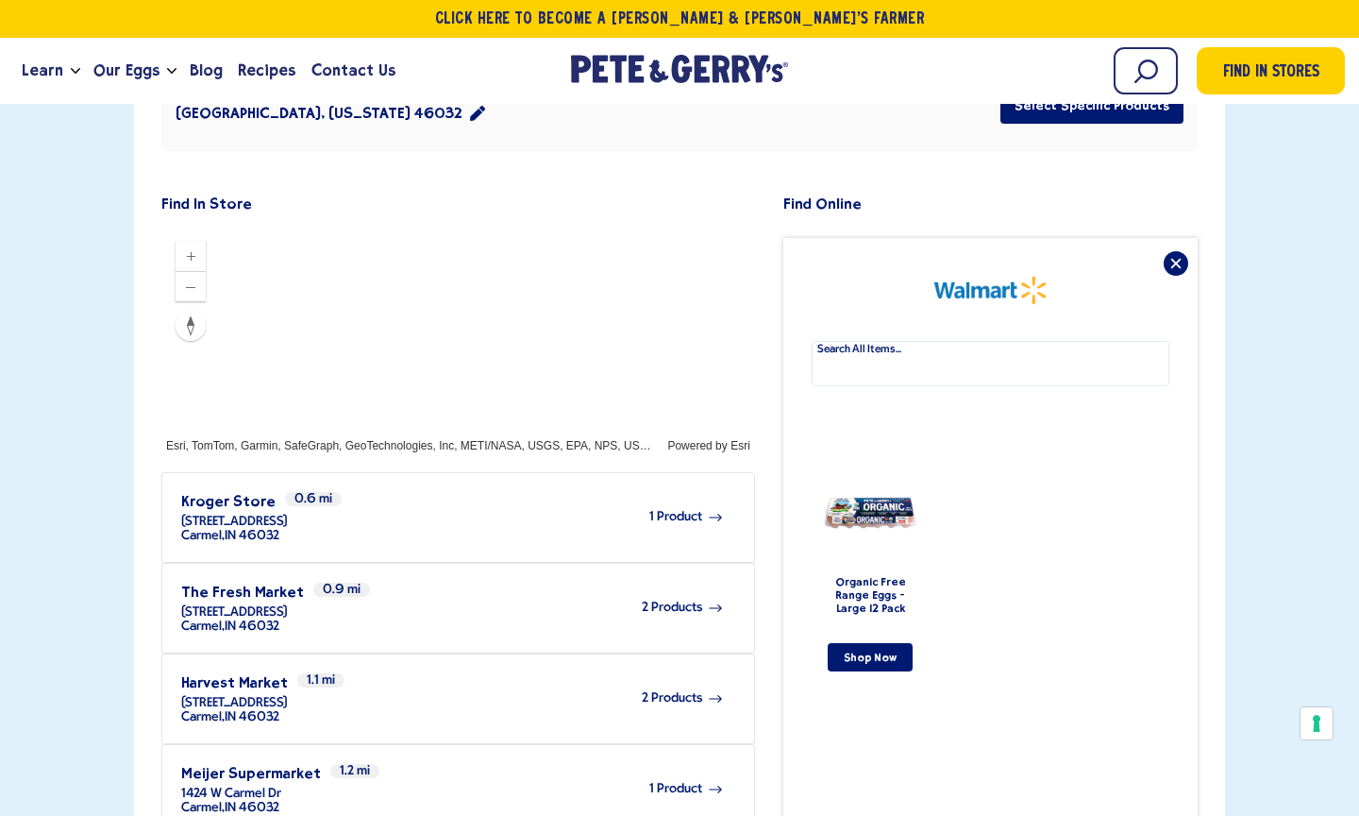
scroll to position [437, 0]
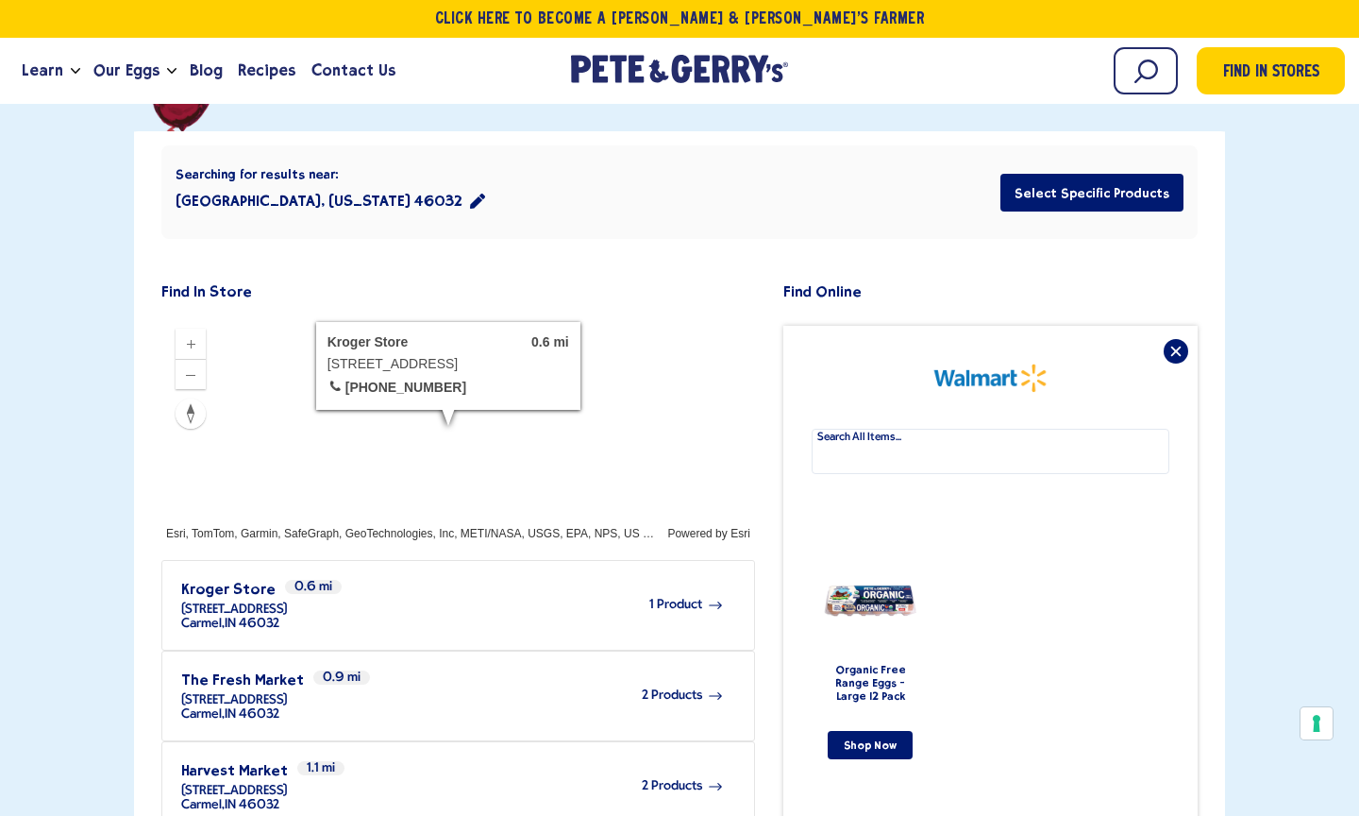
click at [663, 598] on span "1 Product" at bounding box center [676, 605] width 53 height 14
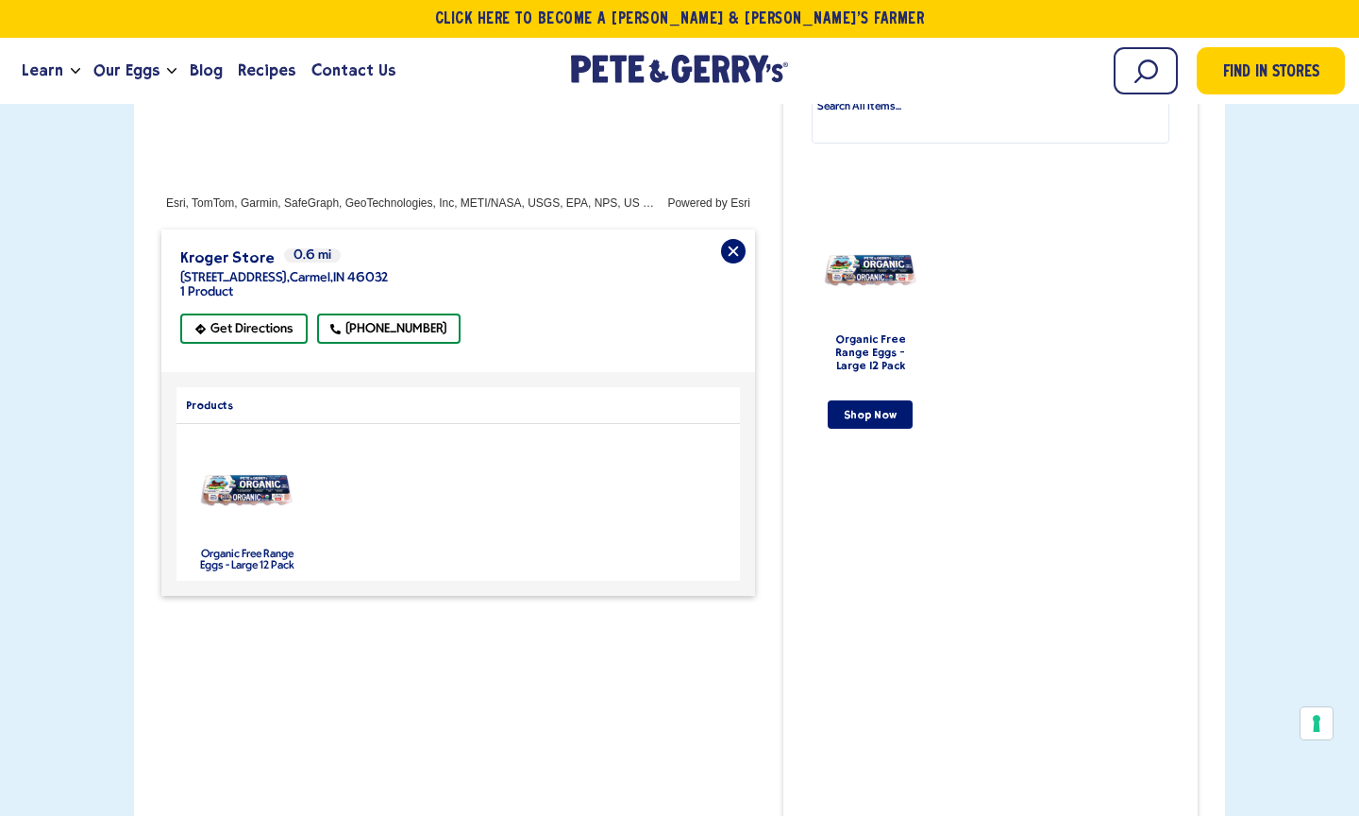
scroll to position [771, 0]
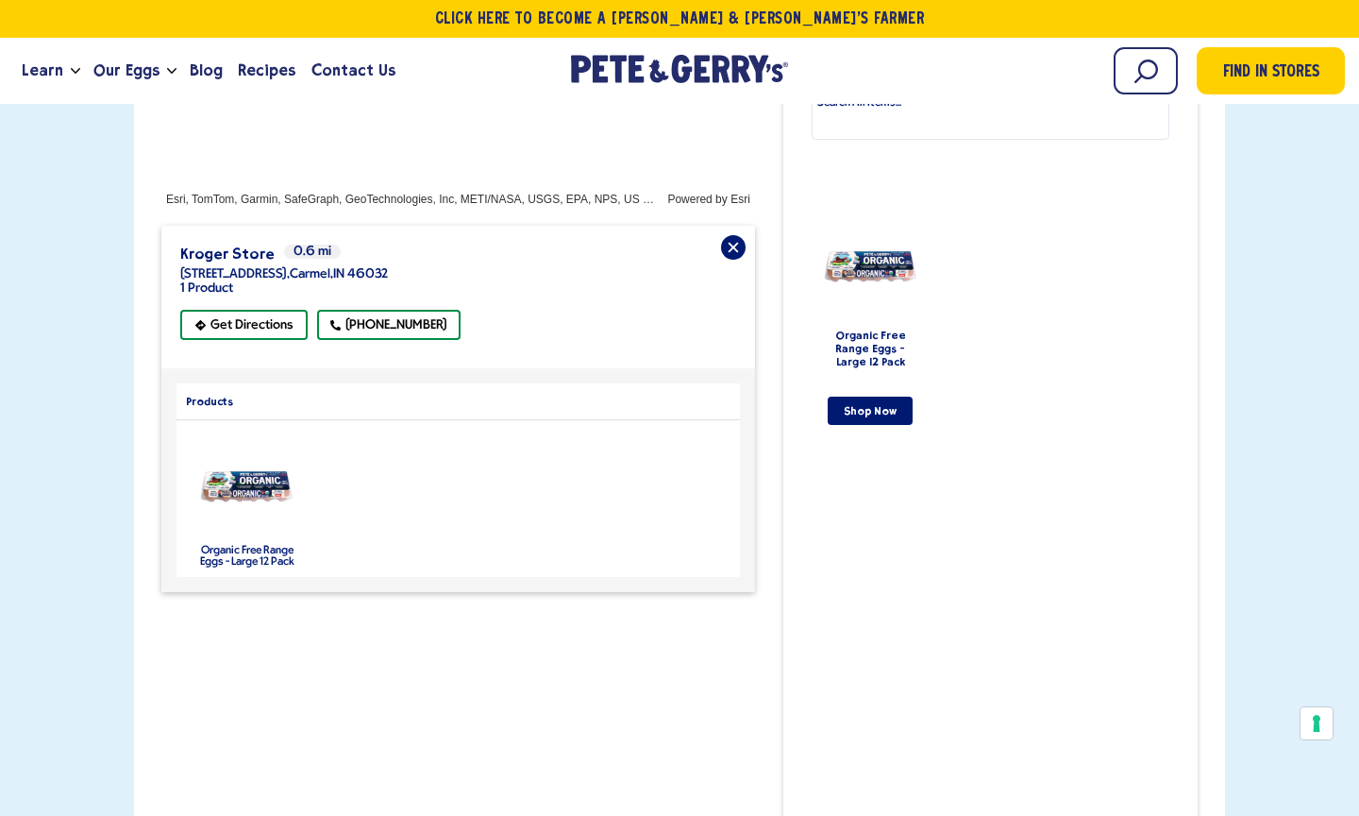
click at [261, 545] on label "Organic Free Range Eggs - Large 12 Pack" at bounding box center [247, 556] width 94 height 23
click at [227, 545] on label "Organic Free Range Eggs - Large 12 Pack" at bounding box center [247, 556] width 94 height 23
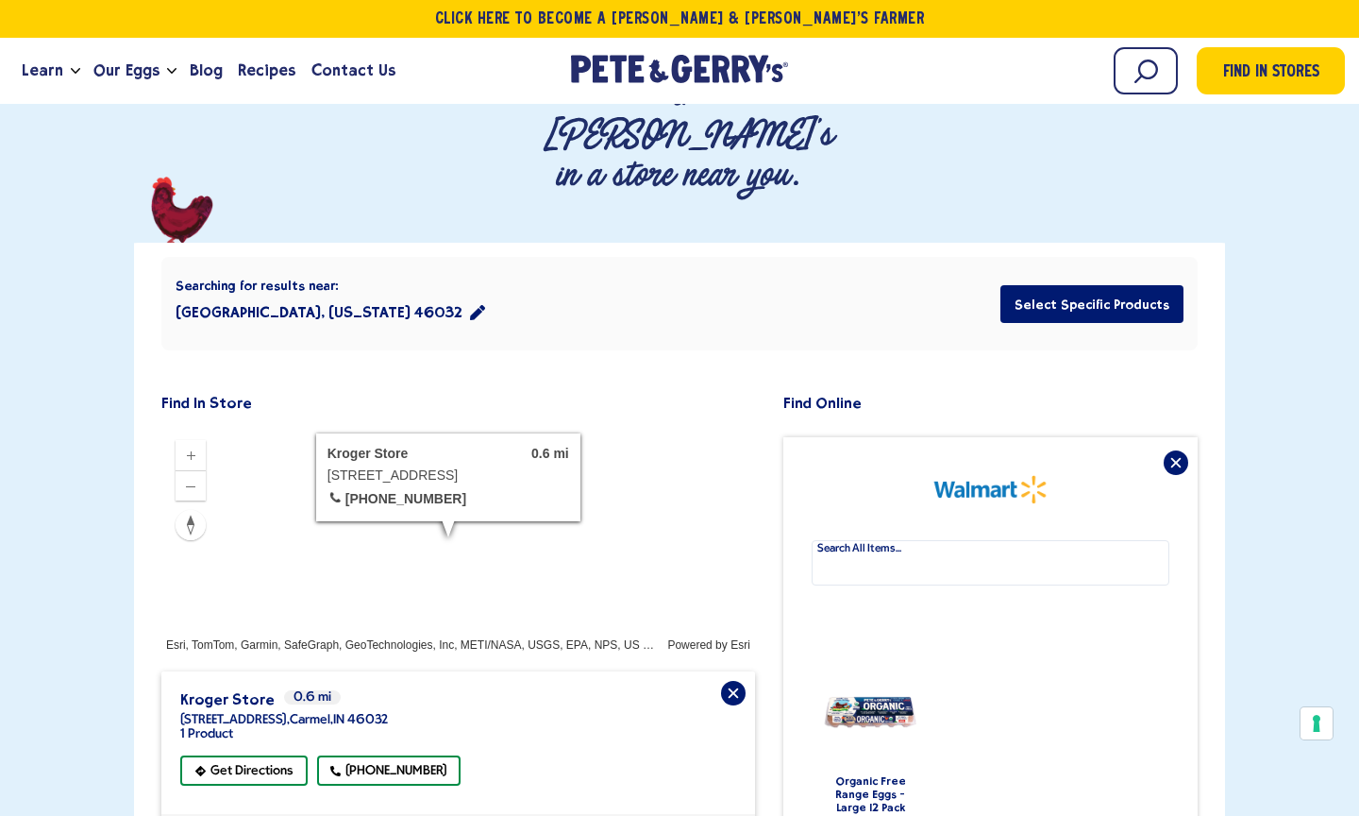
scroll to position [312, 0]
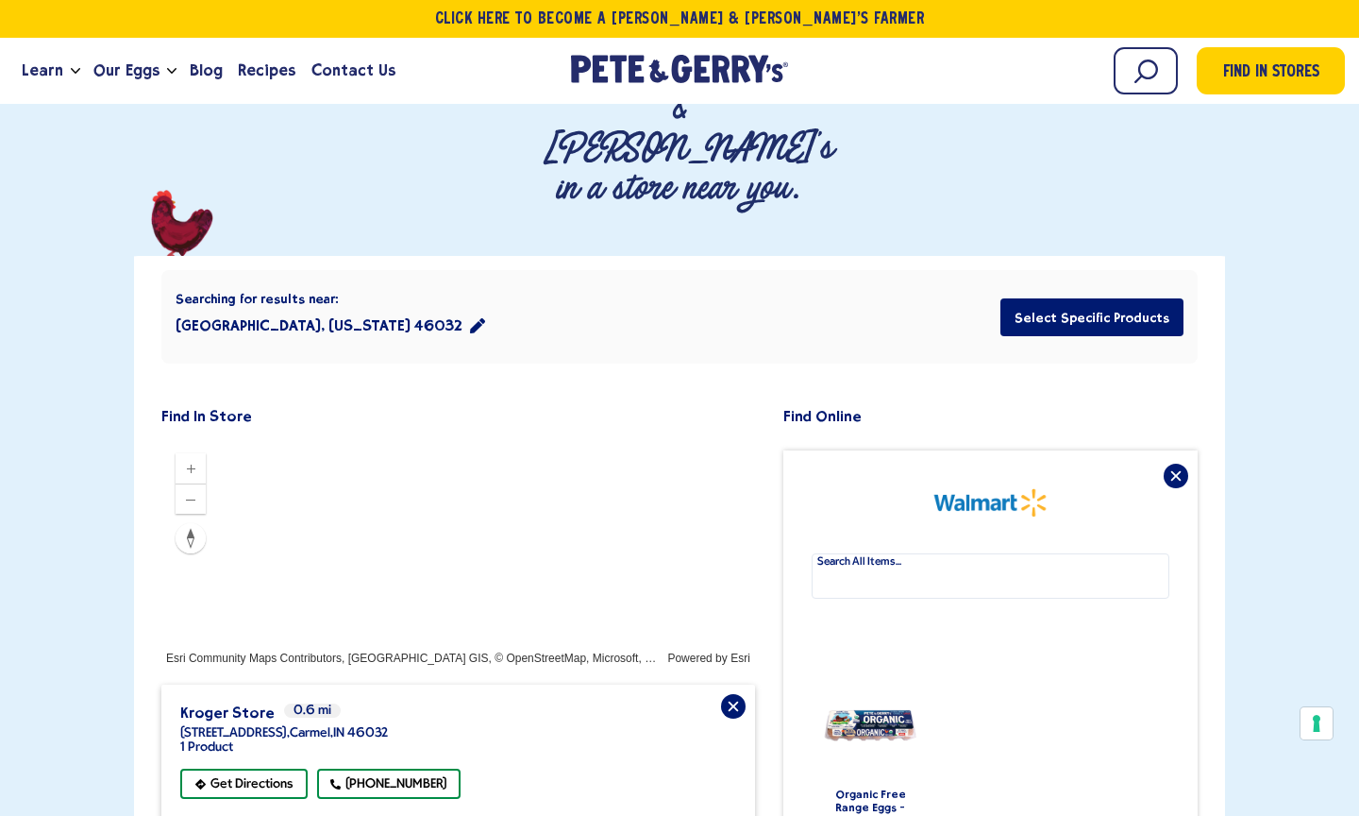
click at [634, 122] on div "Where To Buy Find Pete & Gerry's in a store near you." at bounding box center [679, 671] width 1359 height 1465
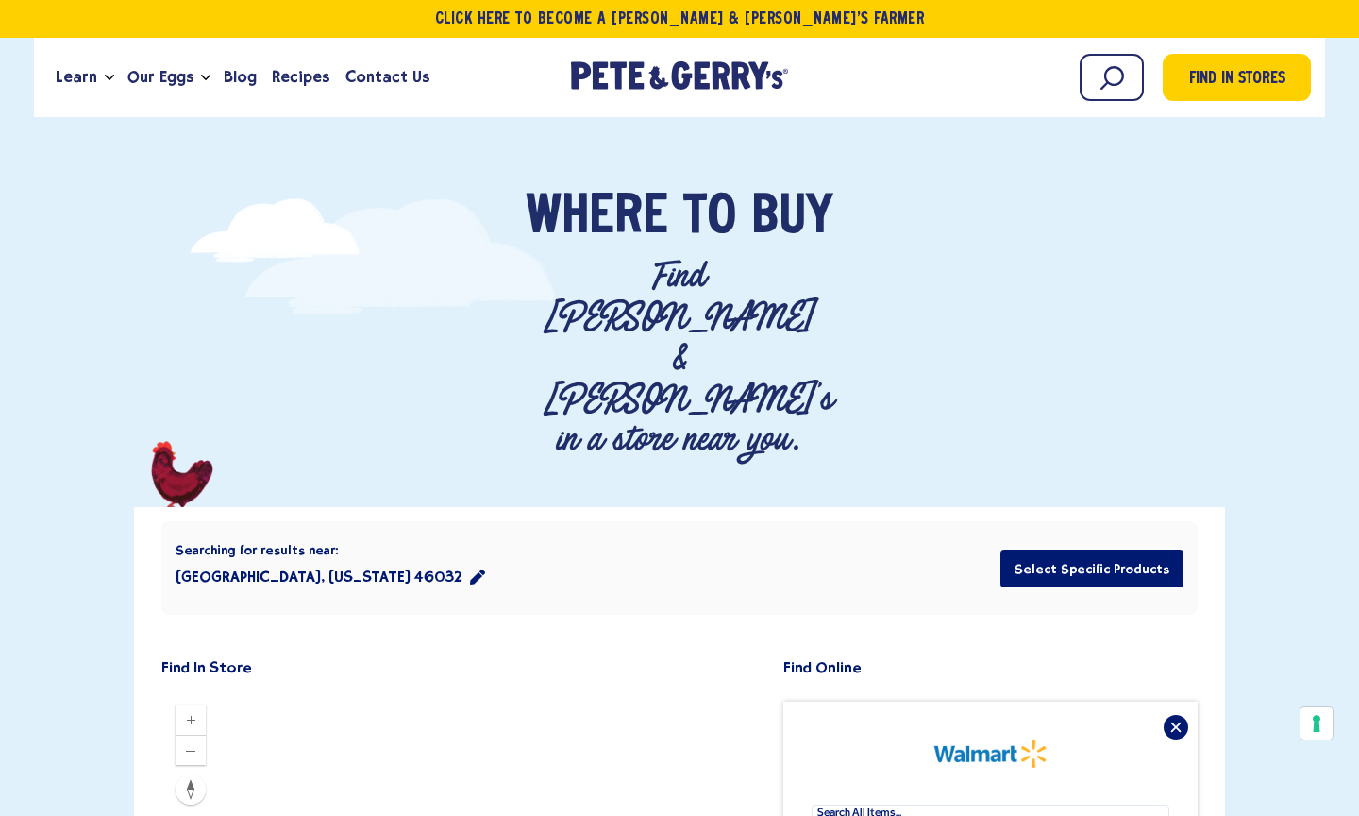
scroll to position [0, 0]
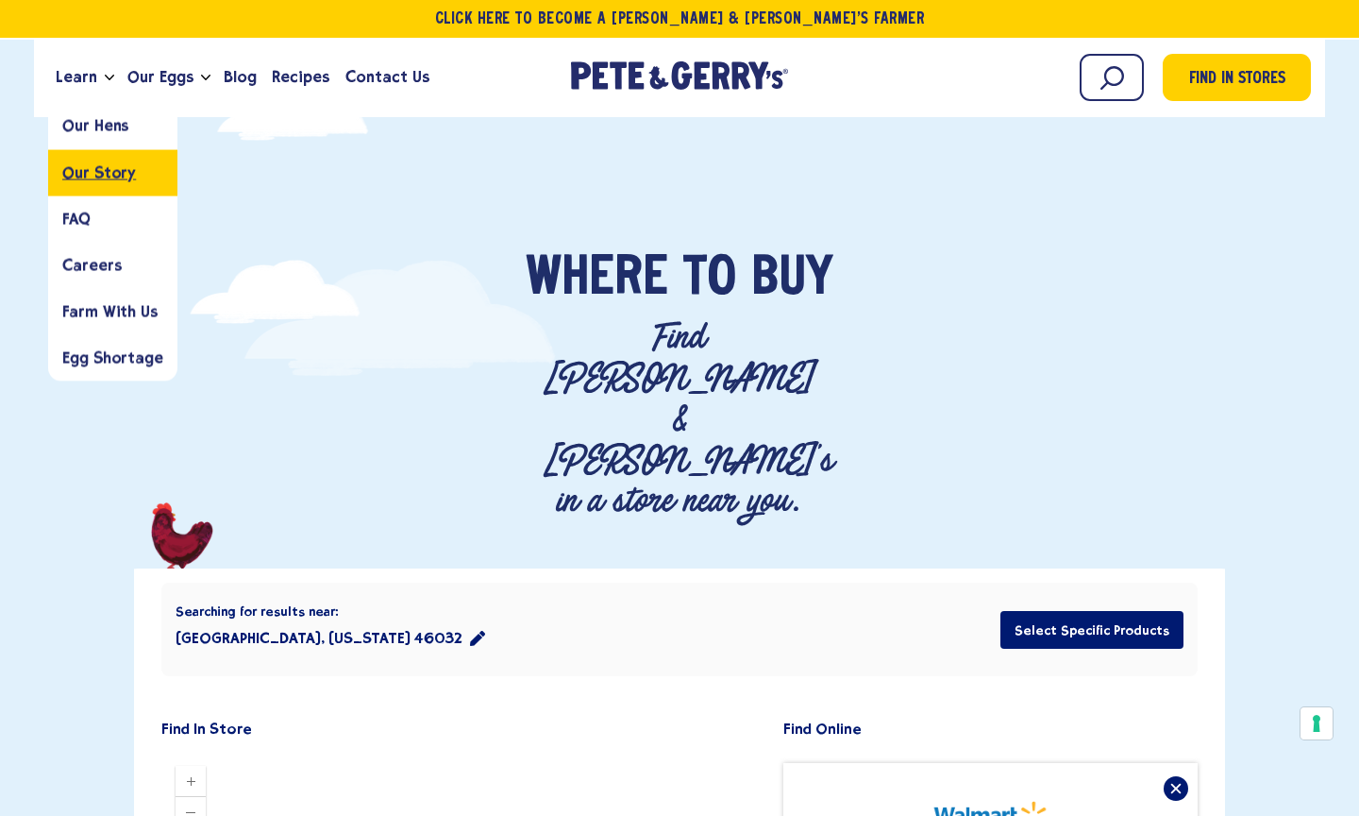
click at [93, 164] on span "Our Story" at bounding box center [99, 172] width 74 height 18
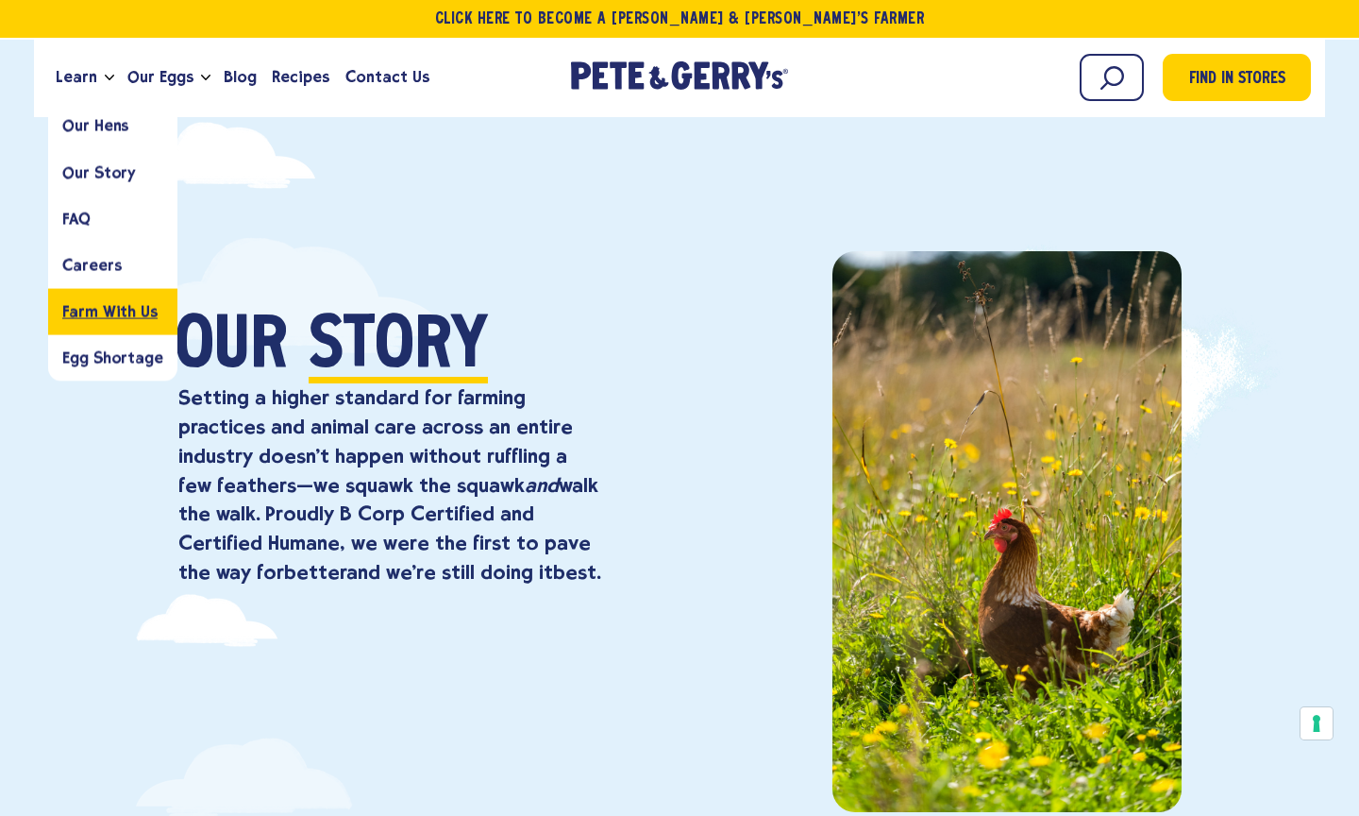
click at [122, 308] on span "Farm With Us" at bounding box center [109, 311] width 95 height 18
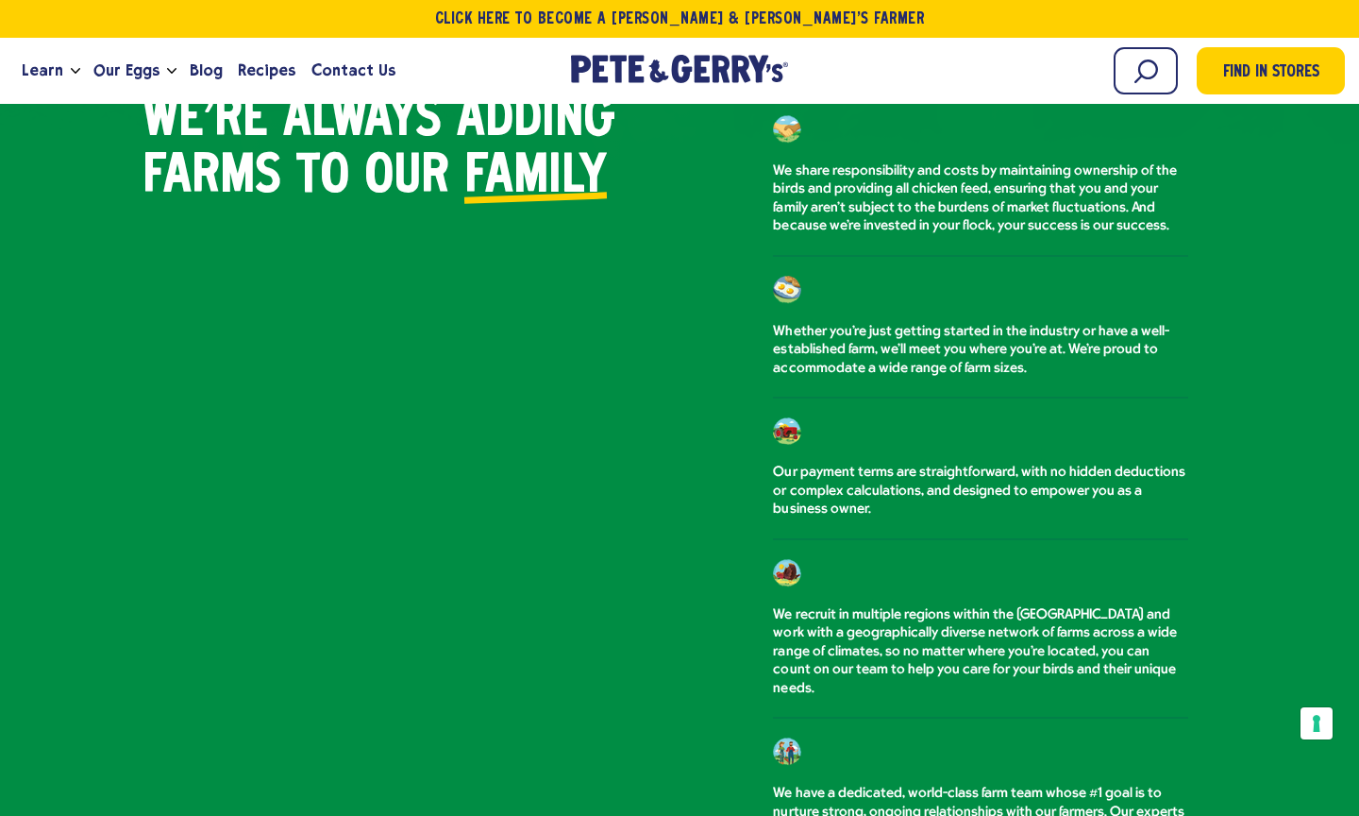
scroll to position [1169, 0]
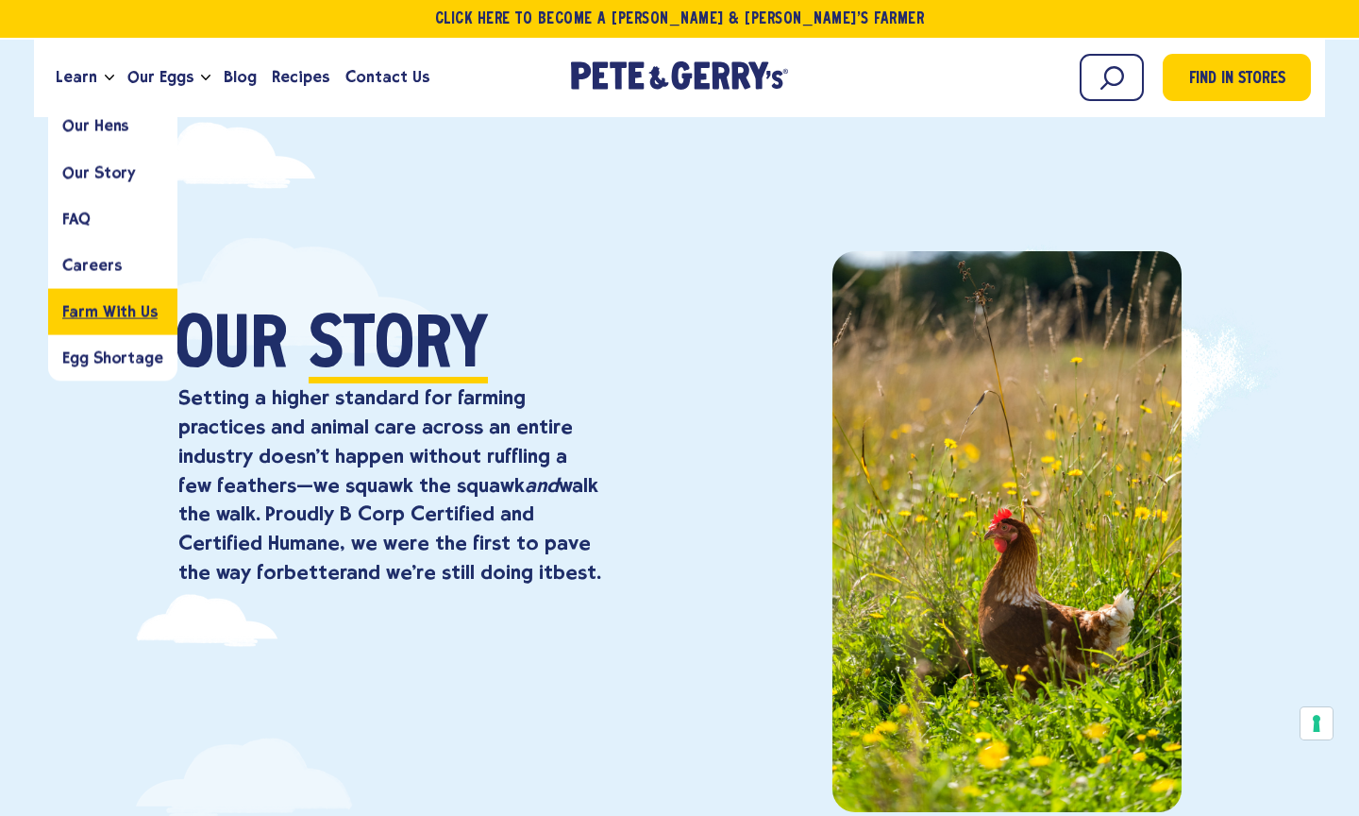
click at [133, 308] on span "Farm With Us" at bounding box center [109, 311] width 95 height 18
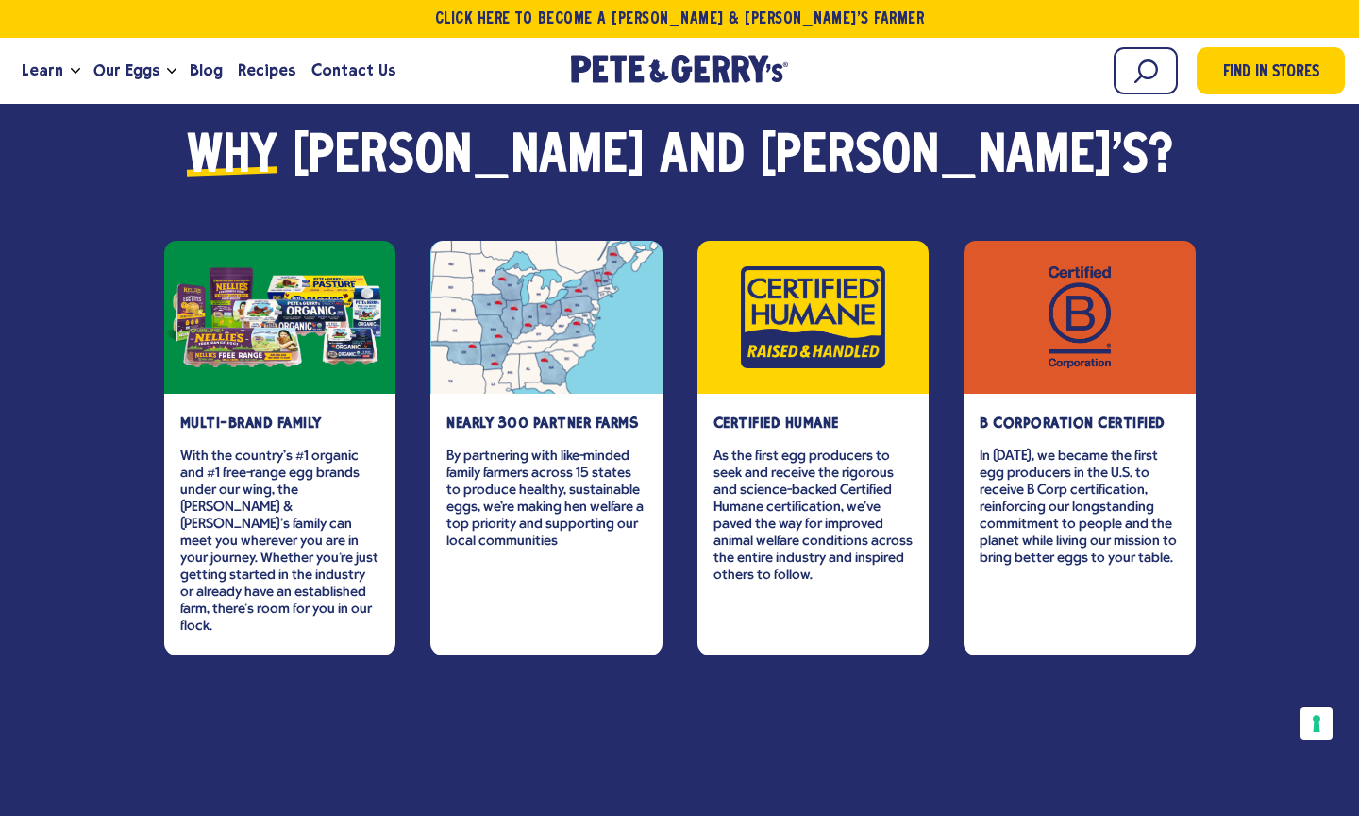
scroll to position [2615, 0]
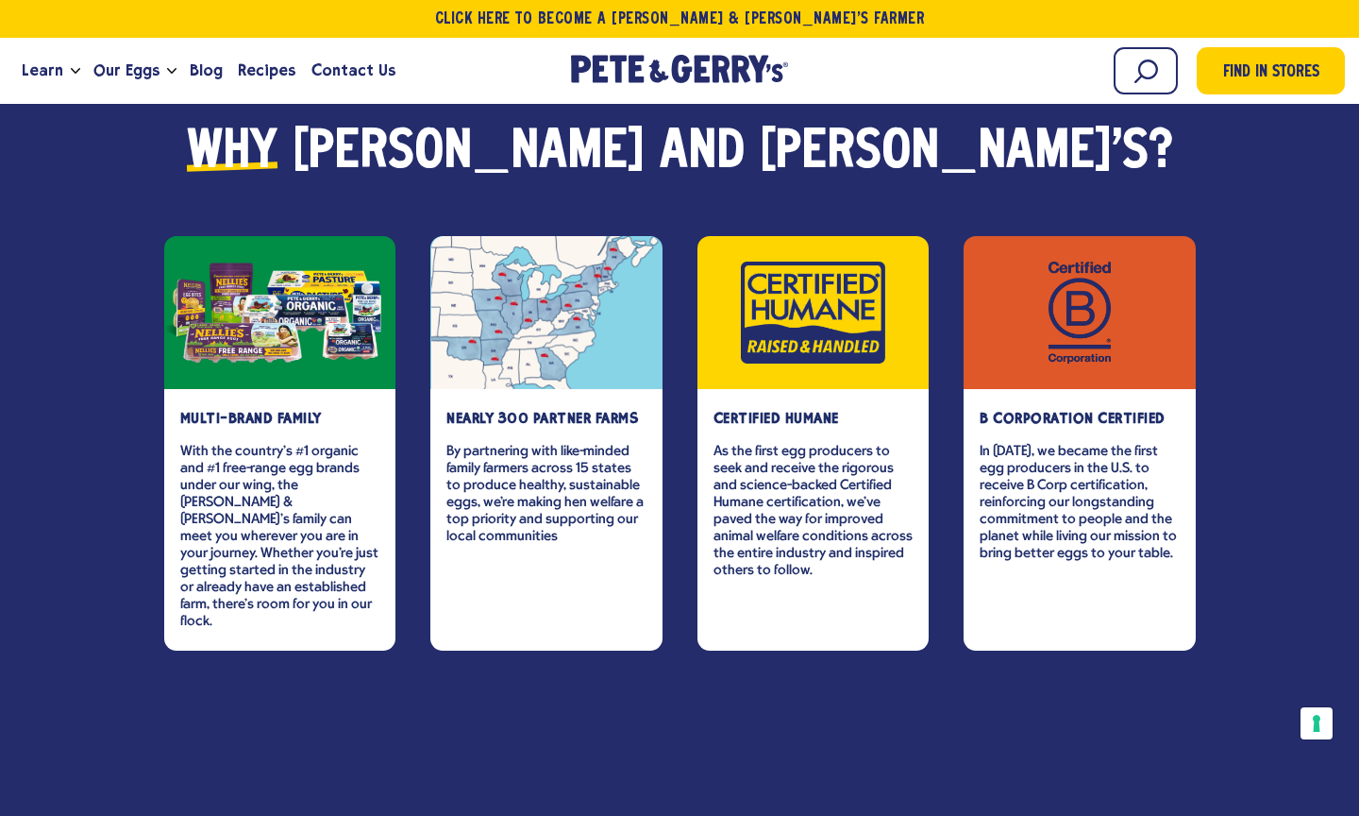
click at [522, 410] on strong "nearly 300 partner farms" at bounding box center [543, 418] width 192 height 17
click at [535, 460] on p "By partnering with like-minded family farmers across 15 states to produce healt…" at bounding box center [547, 494] width 200 height 102
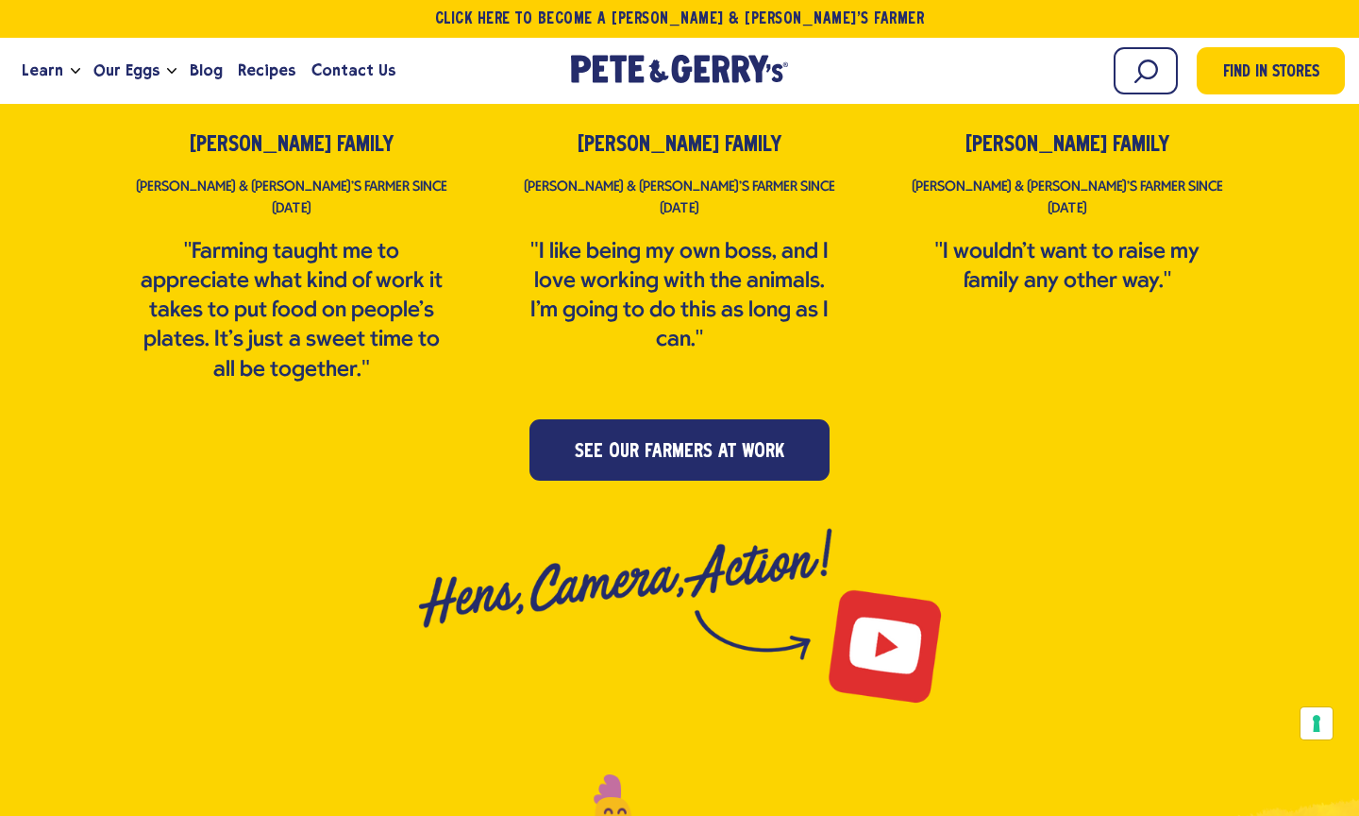
scroll to position [4049, 0]
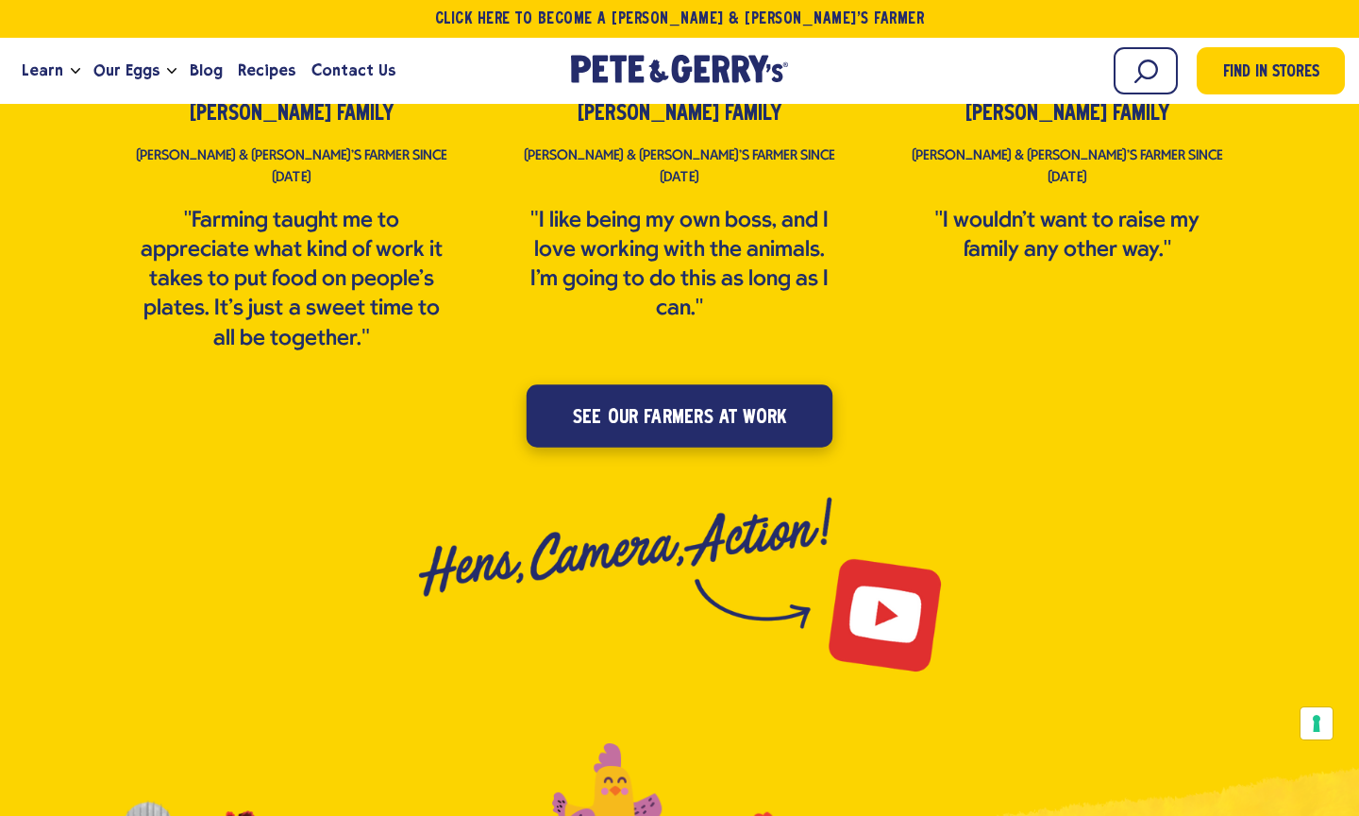
click at [667, 402] on span "see our farmers at work" at bounding box center [679, 417] width 213 height 30
